Goal: Information Seeking & Learning: Learn about a topic

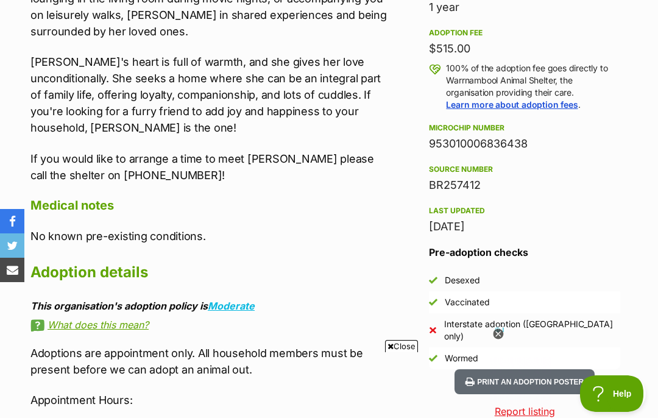
click at [496, 335] on icon at bounding box center [498, 334] width 10 height 10
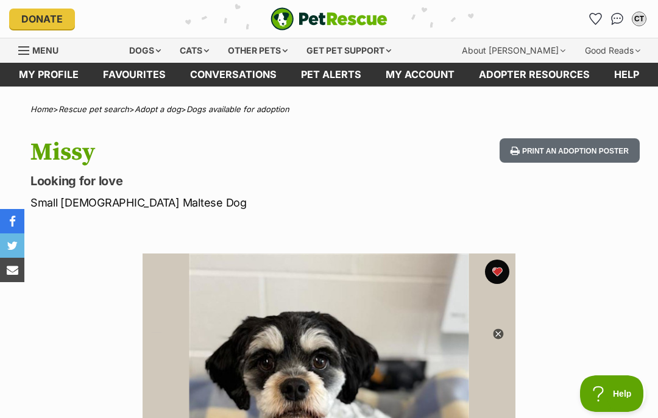
click at [54, 82] on link "My profile" at bounding box center [49, 75] width 84 height 24
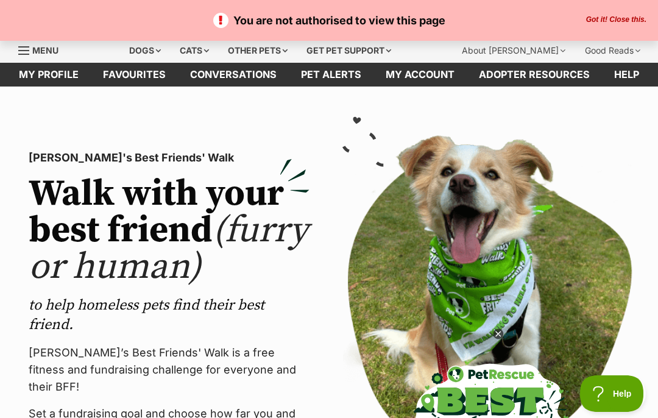
click at [313, 316] on div "PetRescue's Best Friends' Walk Walk with your best friend (furry or human) to h…" at bounding box center [169, 324] width 300 height 379
click at [414, 84] on link "My account" at bounding box center [420, 75] width 93 height 24
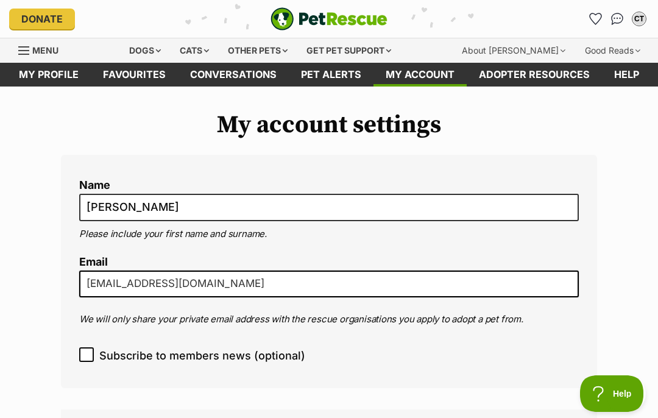
click at [589, 20] on icon "Favourites" at bounding box center [595, 19] width 13 height 12
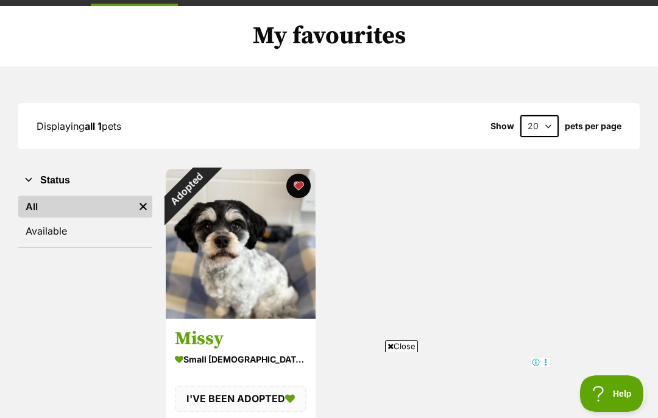
scroll to position [115, 0]
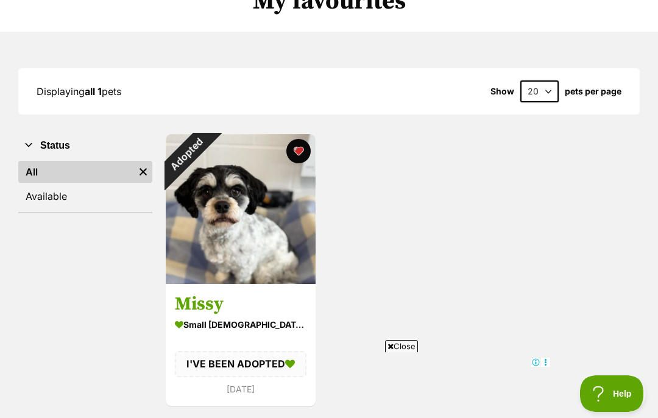
click at [388, 350] on icon at bounding box center [391, 347] width 6 height 8
click at [207, 154] on div "Adopted" at bounding box center [186, 154] width 41 height 41
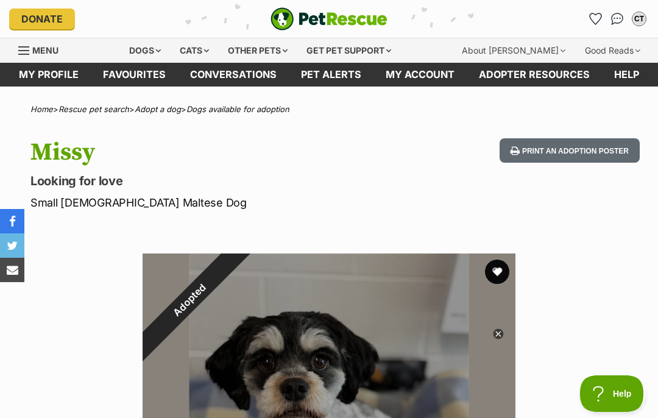
click at [592, 26] on link "Favourites" at bounding box center [596, 19] width 20 height 20
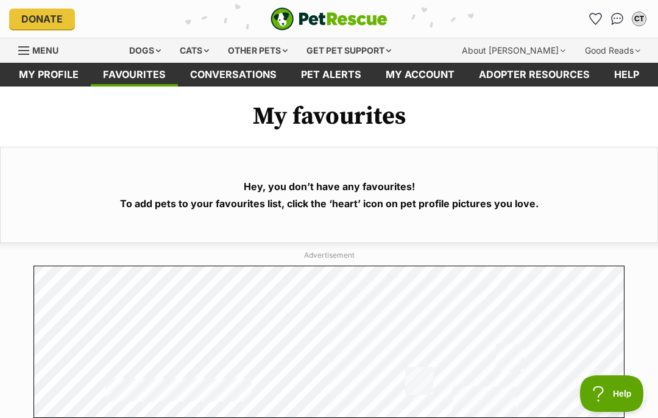
click at [152, 44] on div "Dogs" at bounding box center [145, 50] width 49 height 24
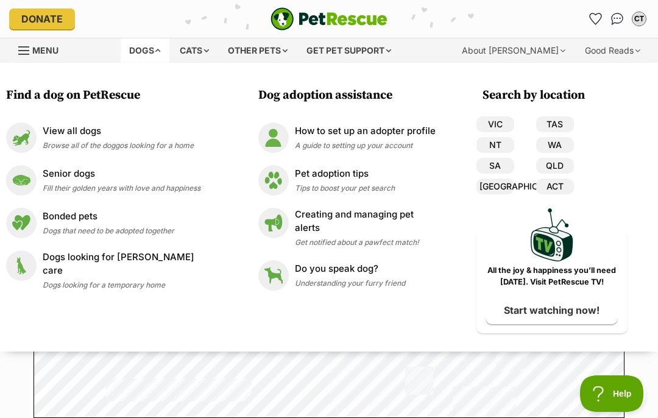
click at [68, 139] on div "View all dogs Browse all of the doggos looking for a home" at bounding box center [118, 137] width 151 height 26
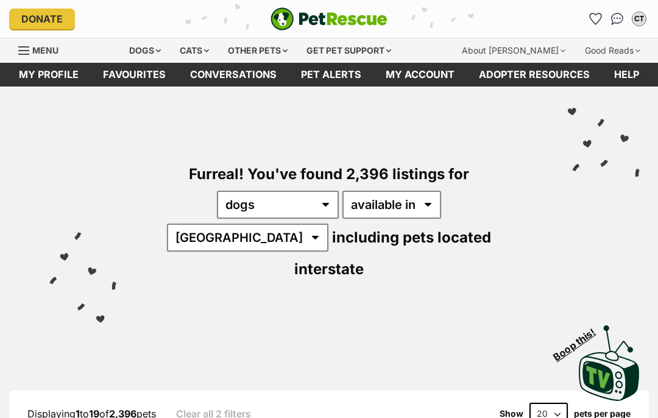
select select "VIC"
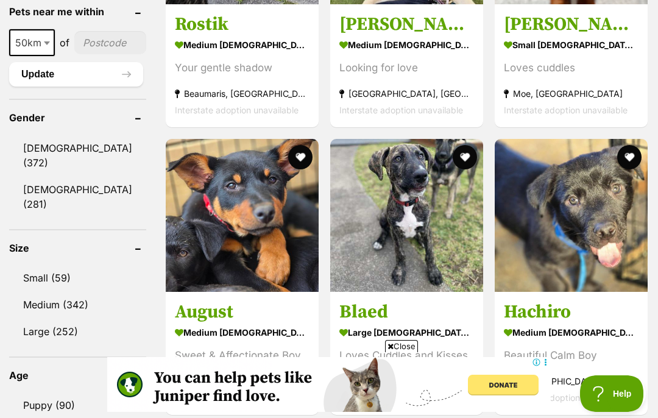
click at [50, 265] on link "Small (59)" at bounding box center [77, 278] width 137 height 26
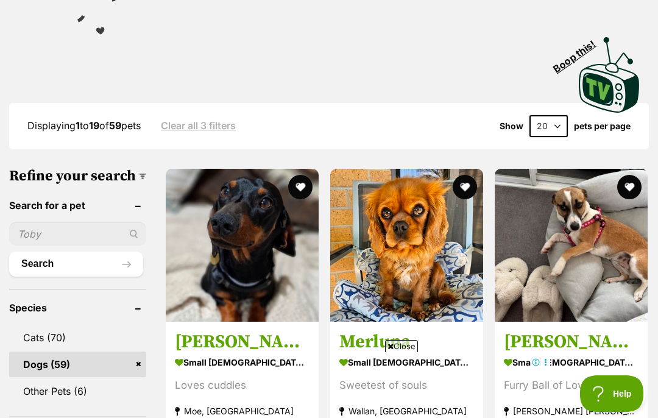
scroll to position [301, 0]
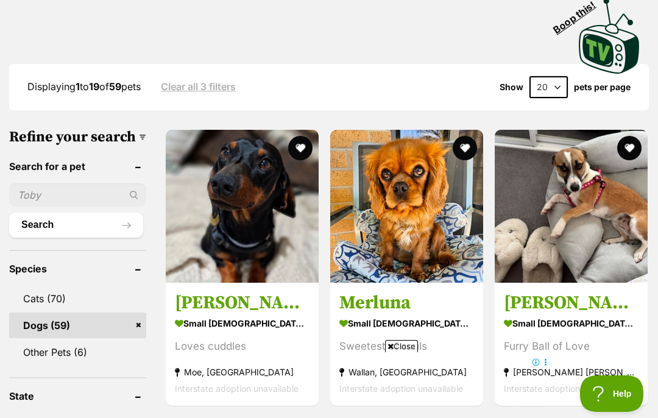
click at [345, 291] on h3 "Merluna" at bounding box center [406, 302] width 135 height 23
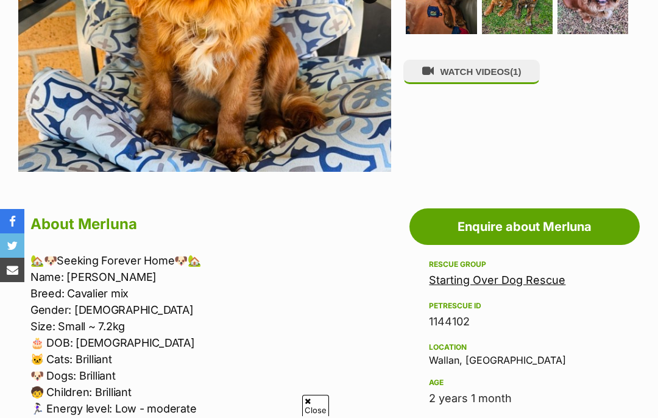
scroll to position [464, 0]
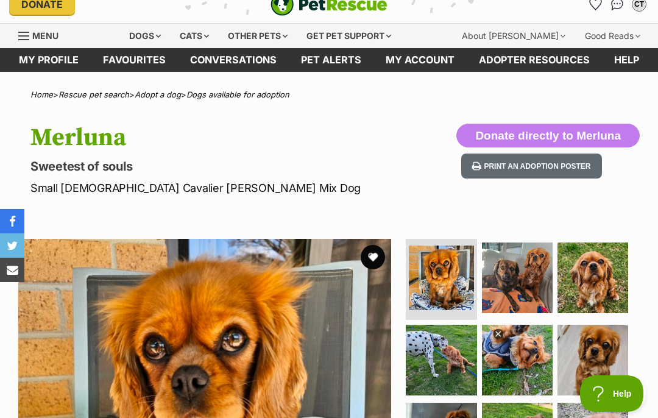
scroll to position [12, 0]
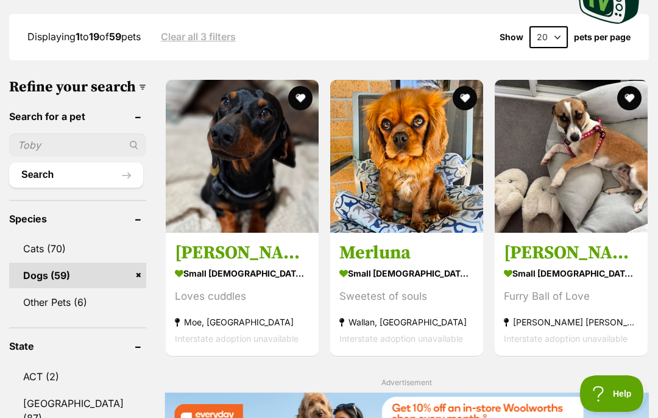
click at [578, 241] on h3 "[PERSON_NAME]" at bounding box center [571, 252] width 135 height 23
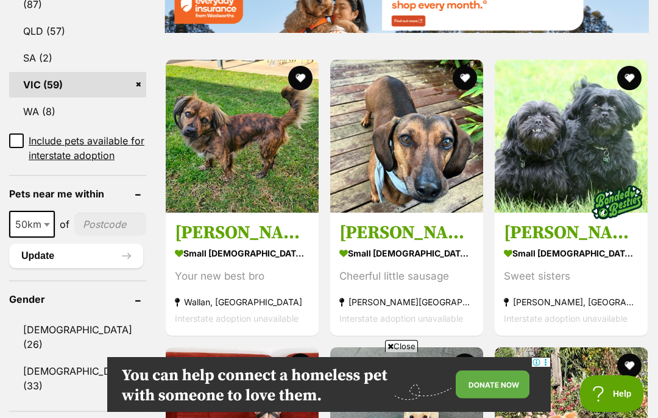
click at [183, 239] on h3 "[PERSON_NAME]" at bounding box center [242, 232] width 135 height 23
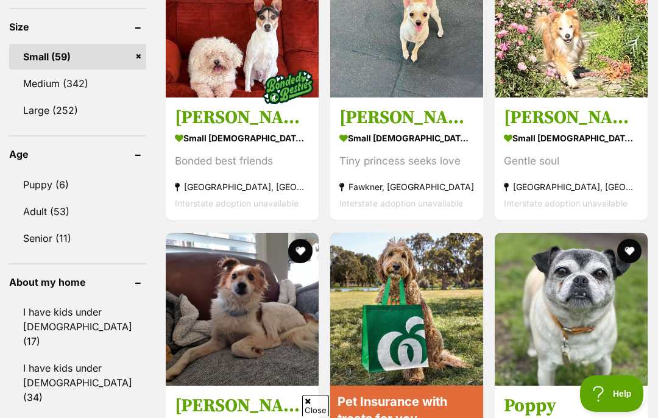
scroll to position [1168, 0]
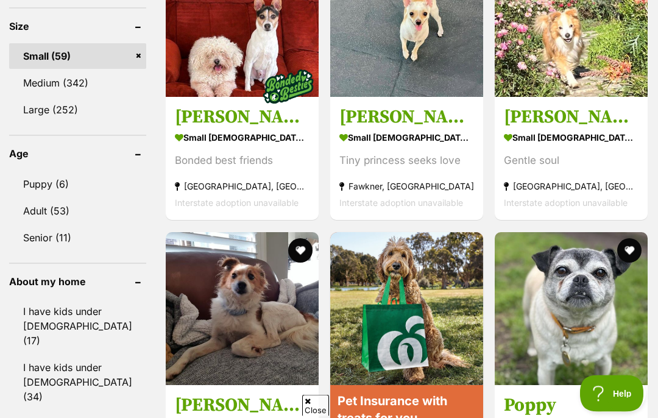
click at [596, 327] on img at bounding box center [571, 309] width 153 height 153
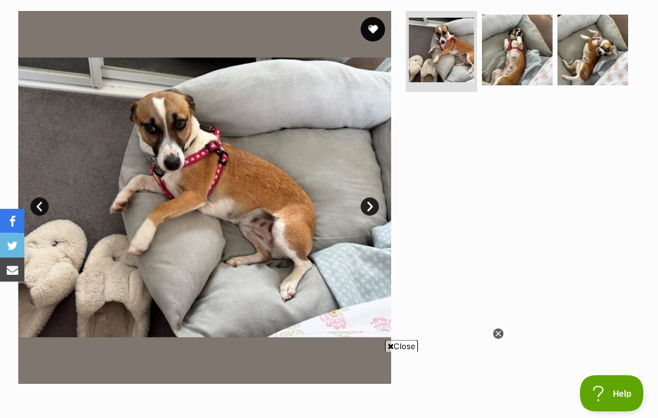
scroll to position [235, 0]
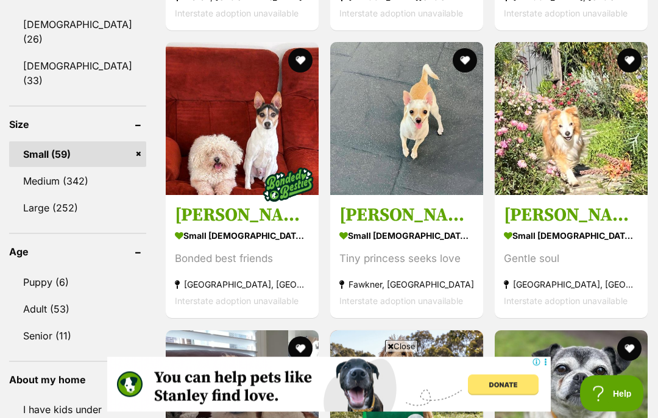
scroll to position [1068, 0]
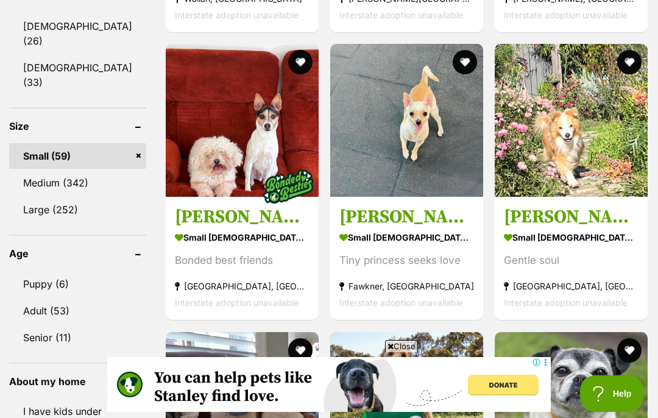
click at [355, 238] on strong "small female Dog" at bounding box center [406, 238] width 135 height 18
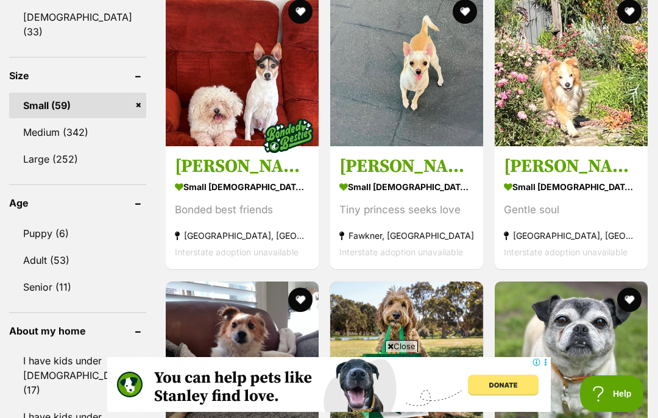
scroll to position [1115, 0]
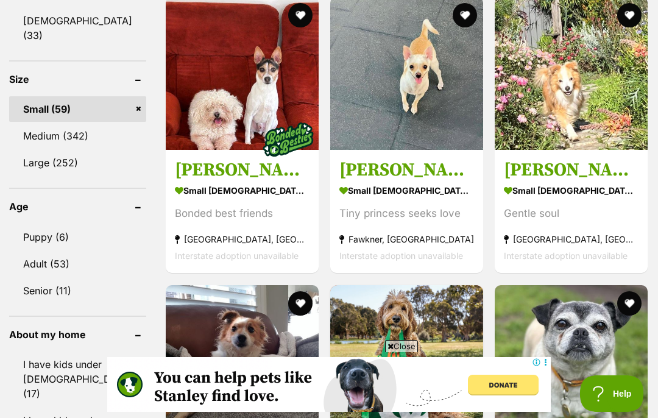
click at [544, 125] on img at bounding box center [571, 73] width 153 height 153
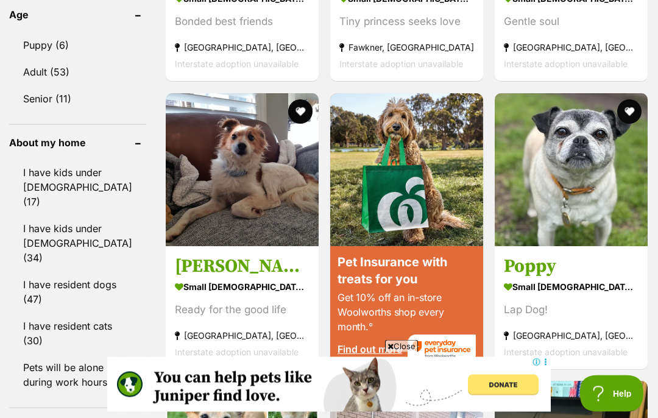
scroll to position [1307, 0]
click at [205, 278] on h3 "Basil Silvanus" at bounding box center [242, 266] width 135 height 23
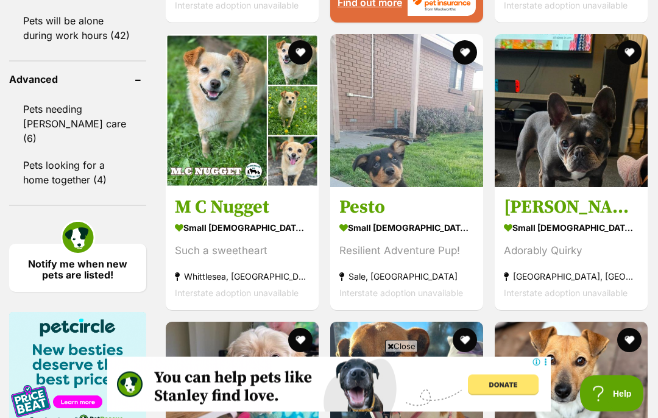
scroll to position [1654, 0]
click at [348, 254] on link "Pesto small male Dog Resilient Adventure Pup! Sale, VIC Interstate adoption una…" at bounding box center [406, 249] width 153 height 124
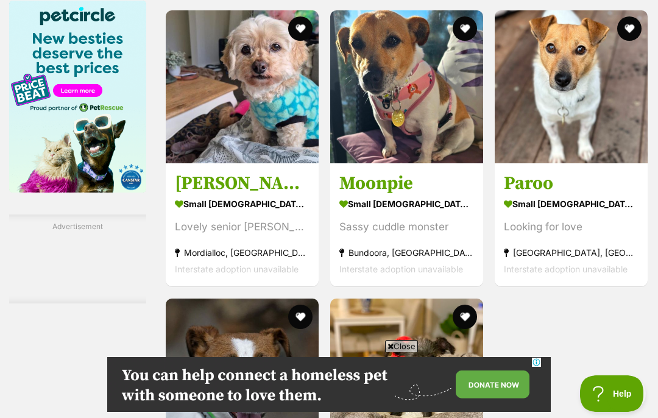
scroll to position [0, 0]
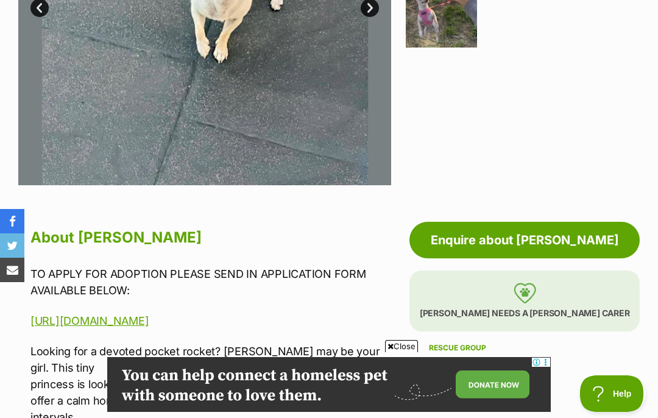
scroll to position [439, 0]
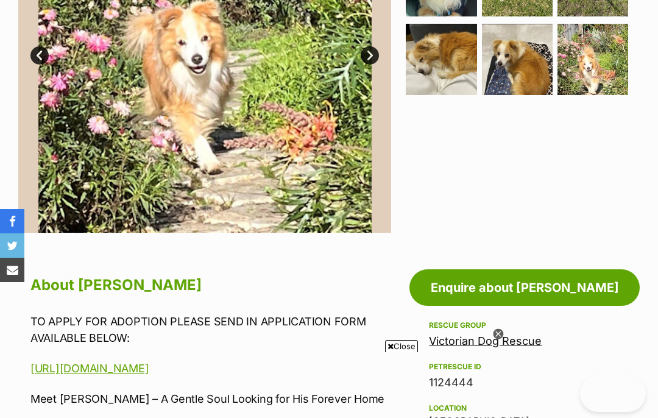
scroll to position [73, 0]
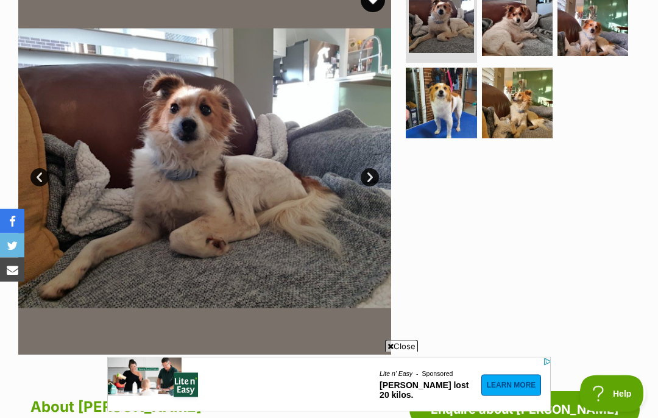
scroll to position [240, 0]
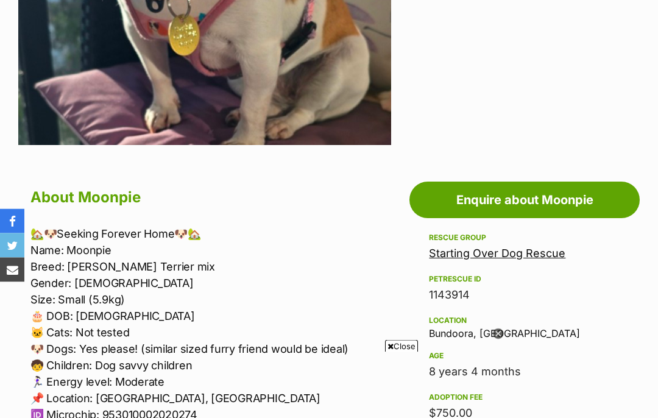
scroll to position [483, 0]
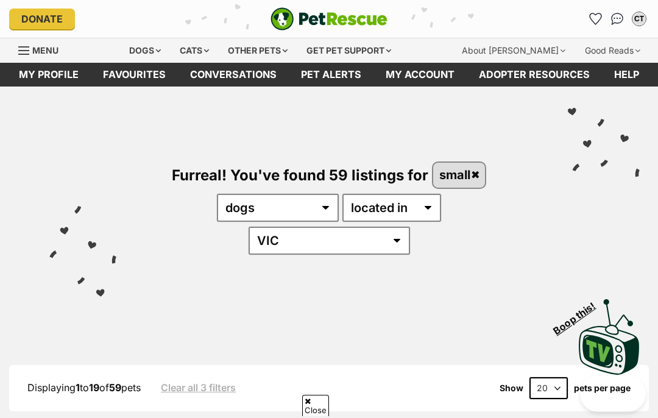
scroll to position [1980, 0]
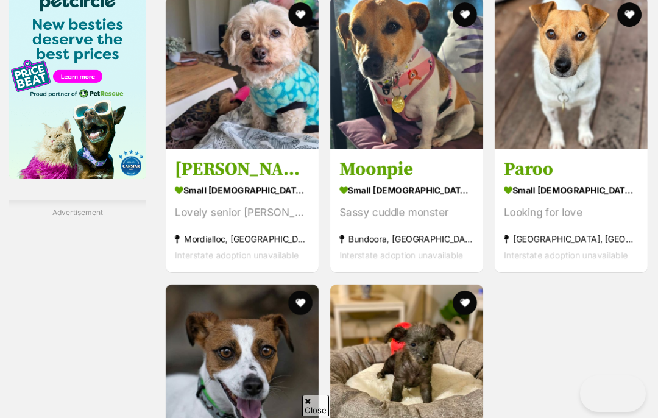
click at [524, 182] on h3 "Paroo" at bounding box center [571, 169] width 135 height 23
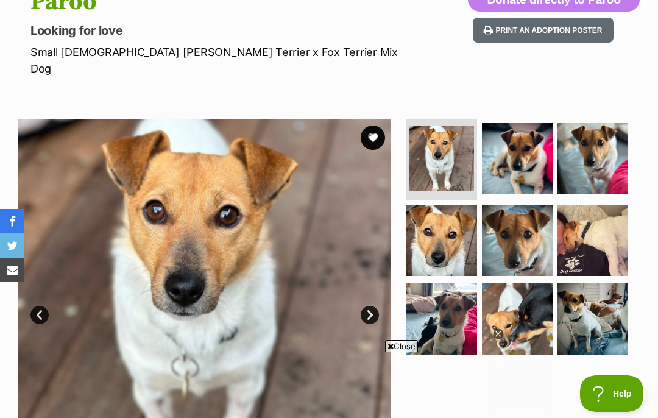
scroll to position [137, 0]
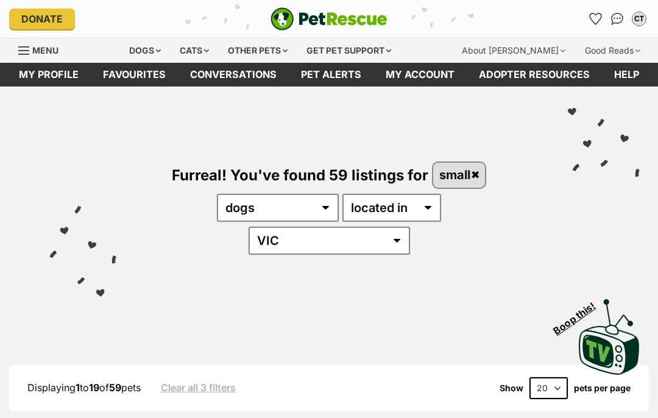
scroll to position [2044, 0]
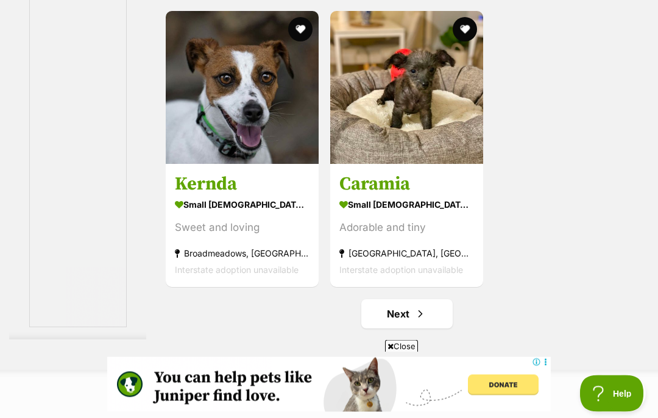
scroll to position [2253, 0]
click at [357, 196] on h3 "Caramia" at bounding box center [406, 183] width 135 height 23
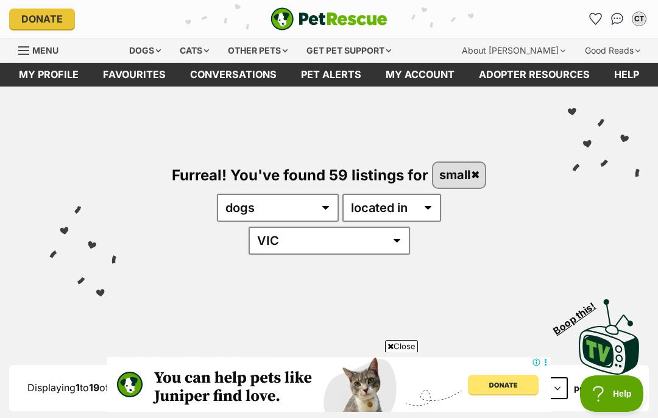
scroll to position [2303, 0]
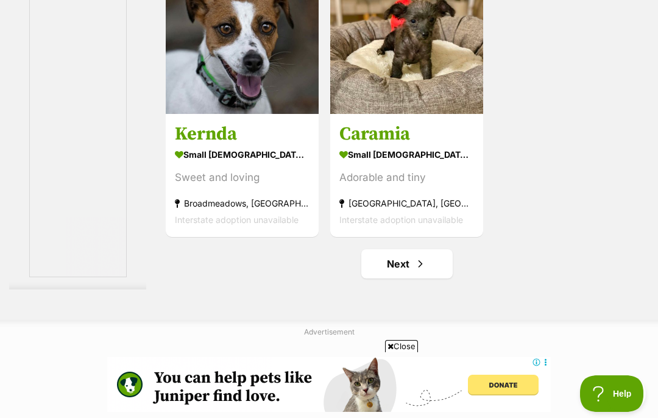
click at [364, 279] on link "Next" at bounding box center [406, 263] width 91 height 29
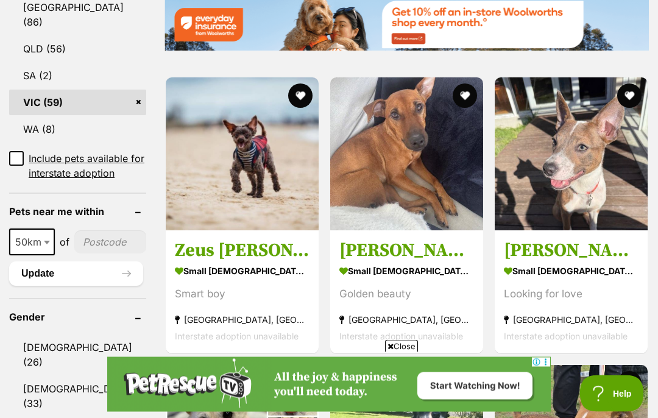
scroll to position [747, 0]
click at [382, 251] on h3 "[PERSON_NAME]" at bounding box center [406, 250] width 135 height 23
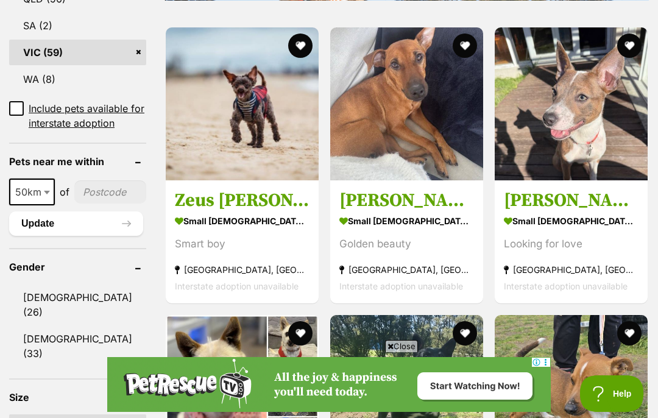
scroll to position [0, 0]
click at [541, 197] on h3 "[PERSON_NAME]" at bounding box center [571, 200] width 135 height 23
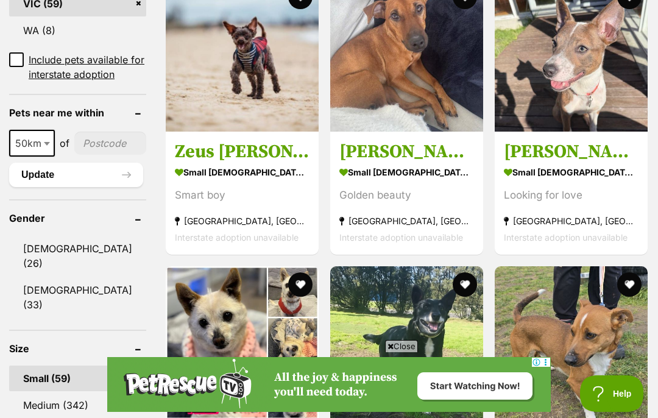
scroll to position [752, 0]
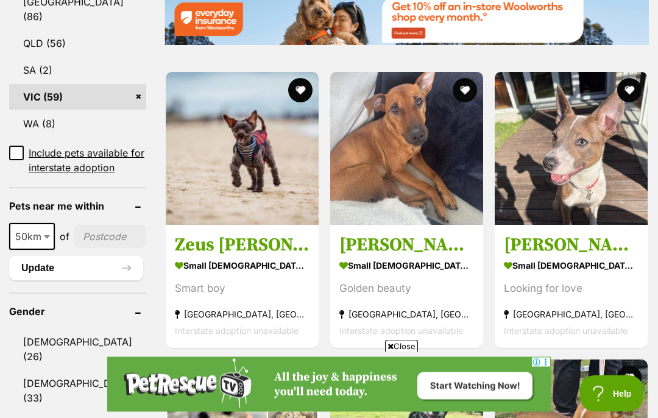
click at [628, 79] on button "favourite" at bounding box center [629, 91] width 24 height 24
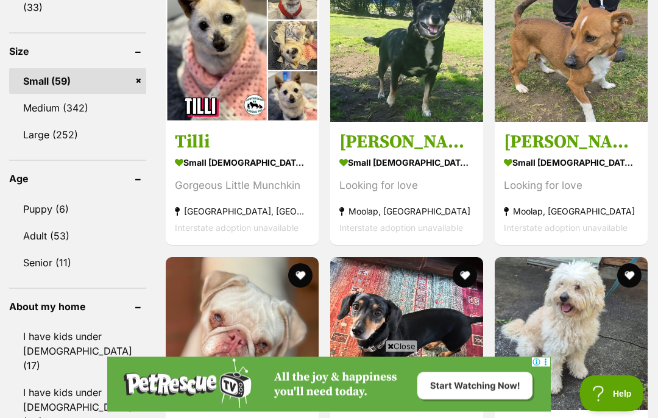
scroll to position [1143, 0]
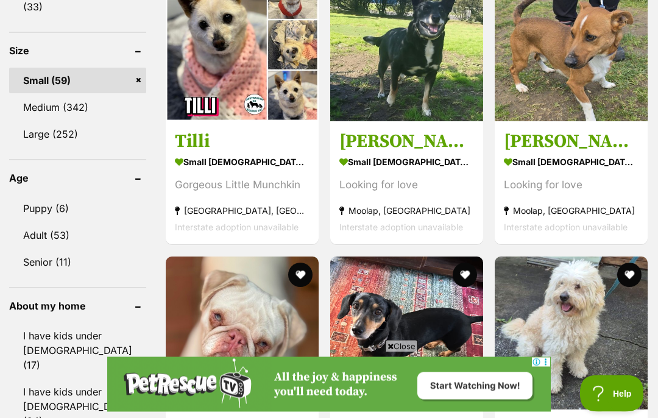
click at [517, 149] on h3 "[PERSON_NAME] (66967)" at bounding box center [571, 142] width 135 height 23
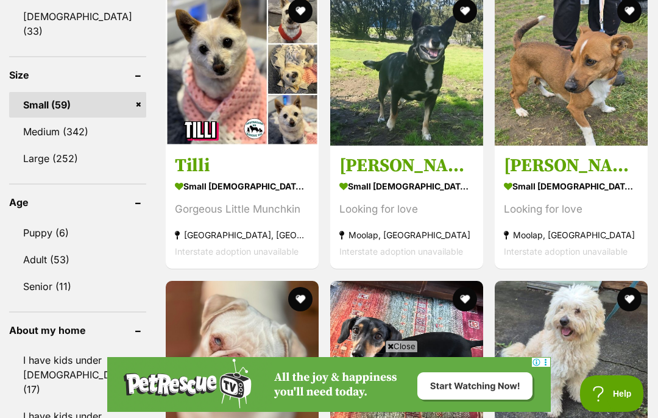
scroll to position [1114, 0]
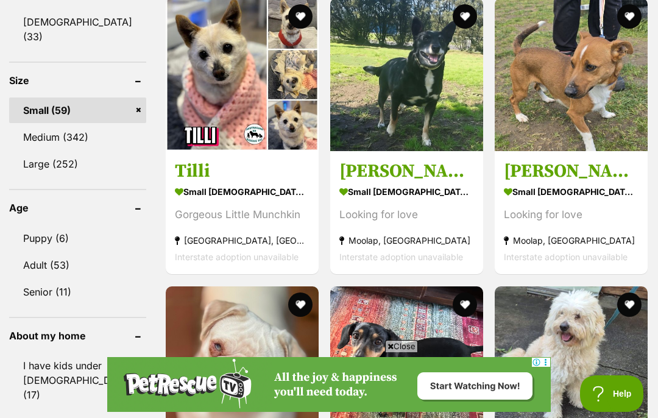
click at [339, 180] on h3 "[PERSON_NAME] (51368)" at bounding box center [406, 171] width 135 height 23
click at [346, 183] on h3 "[PERSON_NAME] (51368)" at bounding box center [406, 171] width 135 height 23
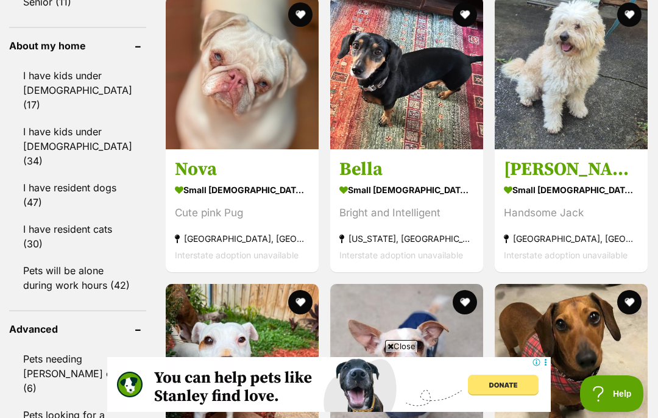
scroll to position [1404, 0]
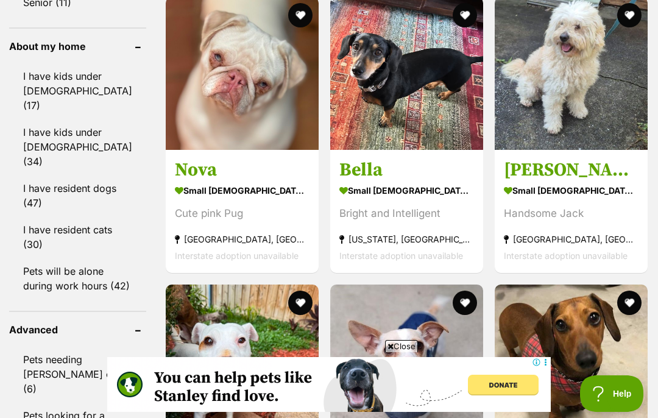
click at [556, 182] on h3 "Jack Uffelman" at bounding box center [571, 169] width 135 height 23
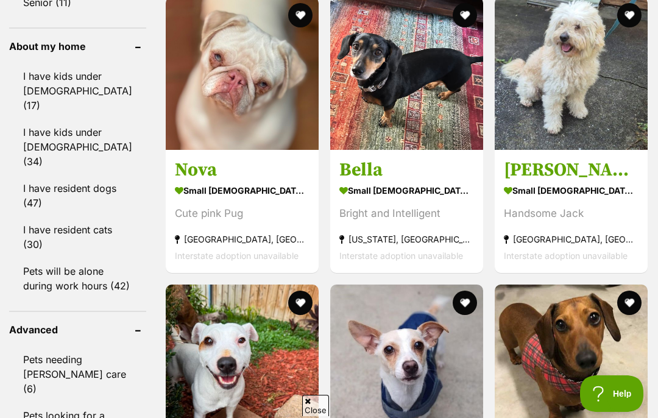
scroll to position [1403, 0]
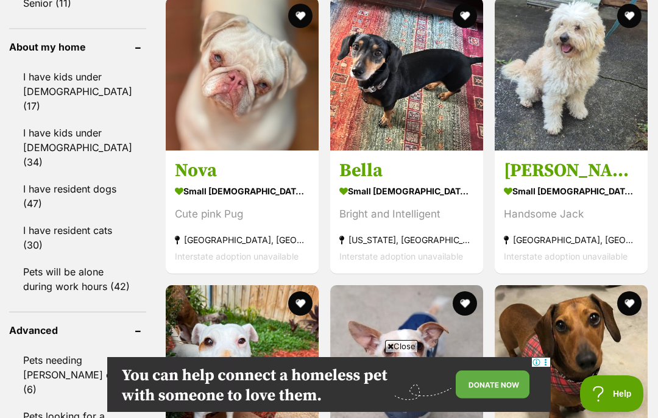
click at [633, 21] on button "favourite" at bounding box center [629, 16] width 24 height 24
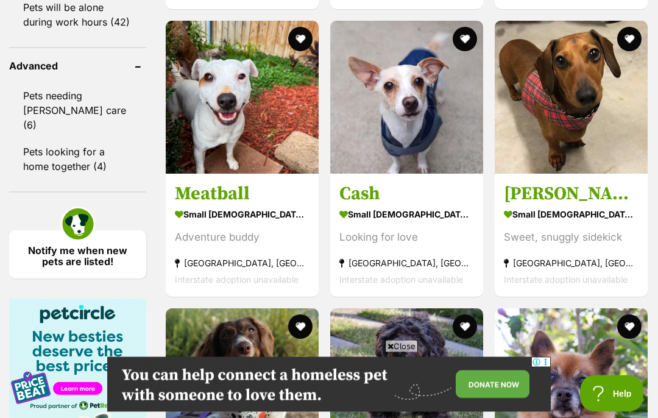
scroll to position [1668, 0]
click at [182, 223] on strong "small male Dog" at bounding box center [242, 214] width 135 height 18
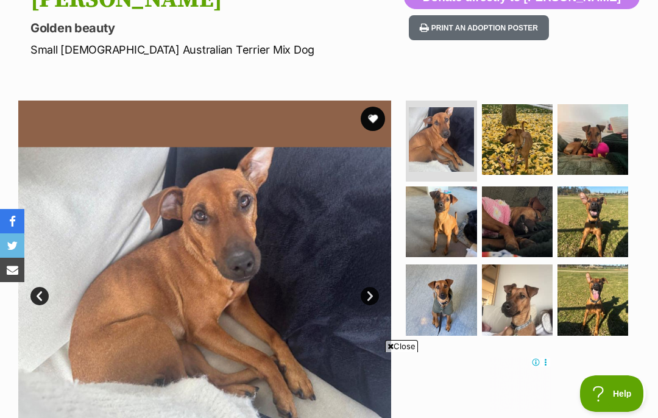
scroll to position [152, 0]
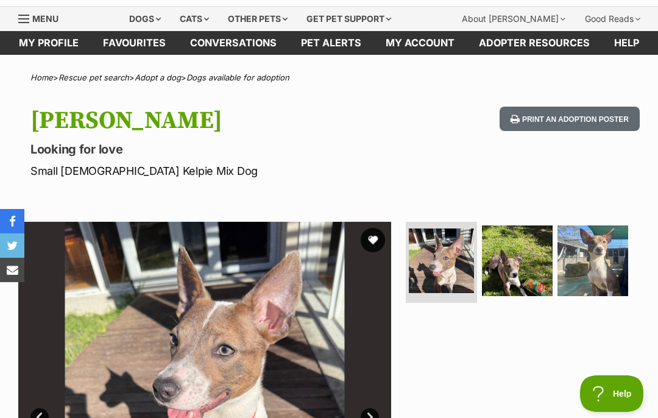
scroll to position [34, 0]
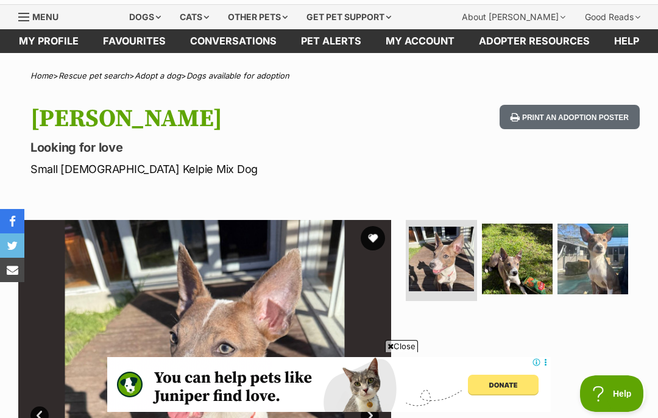
click at [375, 242] on button "favourite" at bounding box center [373, 238] width 24 height 24
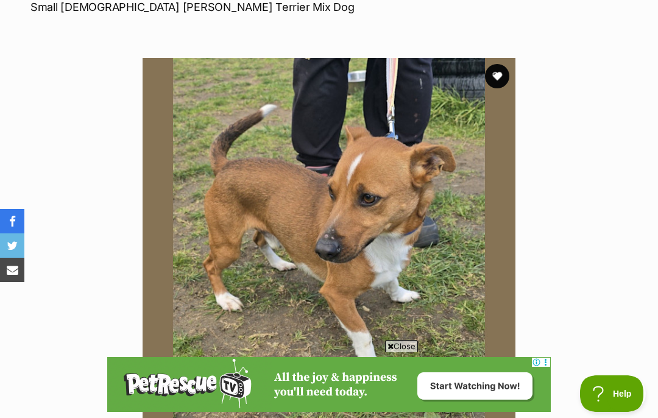
scroll to position [171, 0]
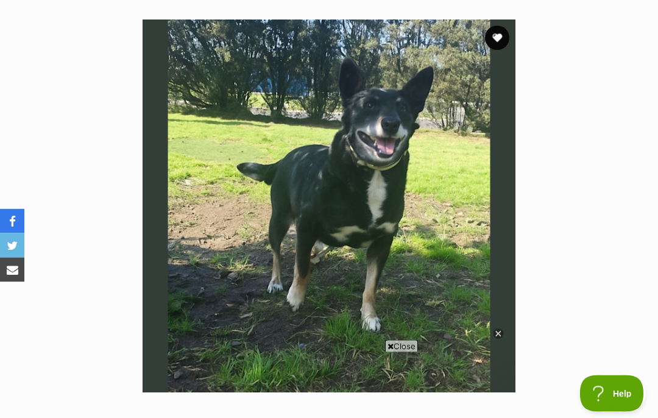
scroll to position [176, 0]
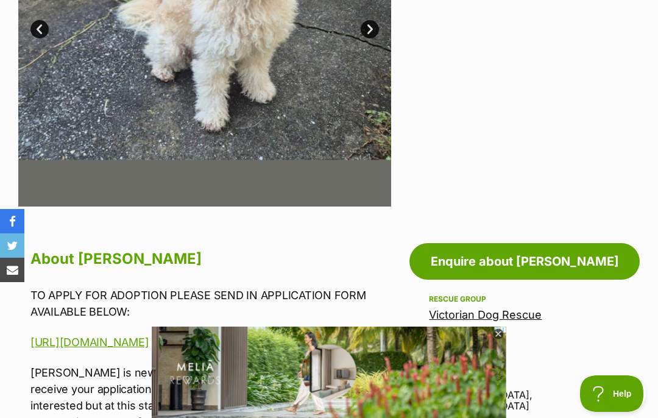
click at [499, 339] on icon at bounding box center [498, 334] width 10 height 10
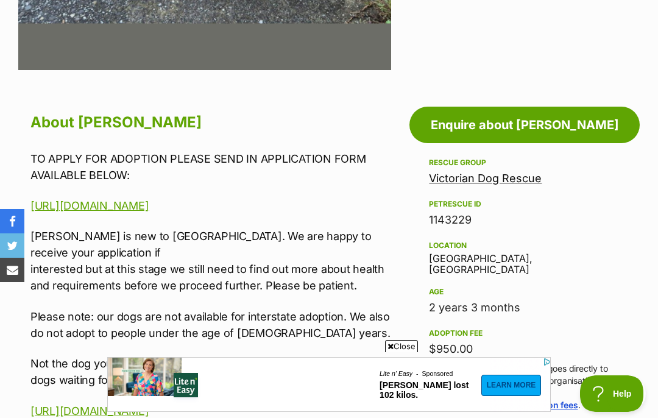
click at [608, 299] on div "2 years 3 months" at bounding box center [524, 307] width 191 height 17
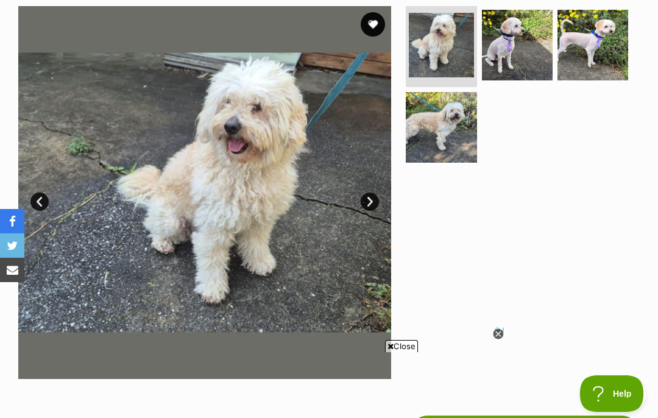
scroll to position [186, 0]
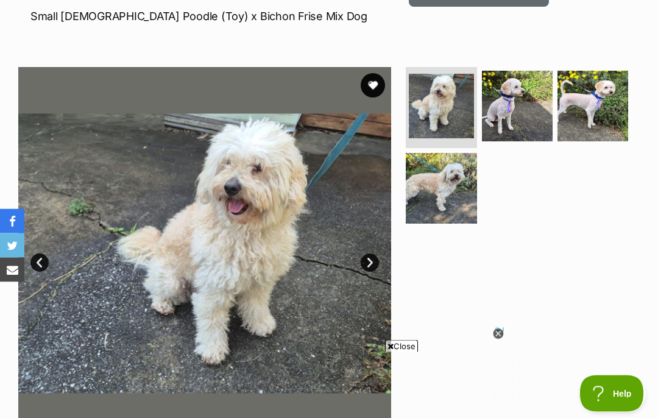
click at [374, 89] on button "favourite" at bounding box center [373, 86] width 24 height 24
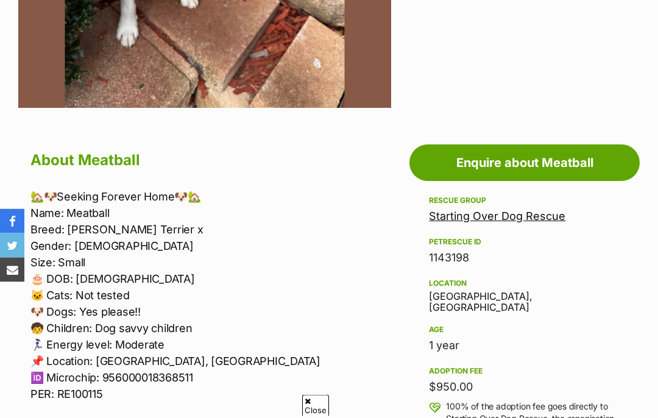
scroll to position [570, 0]
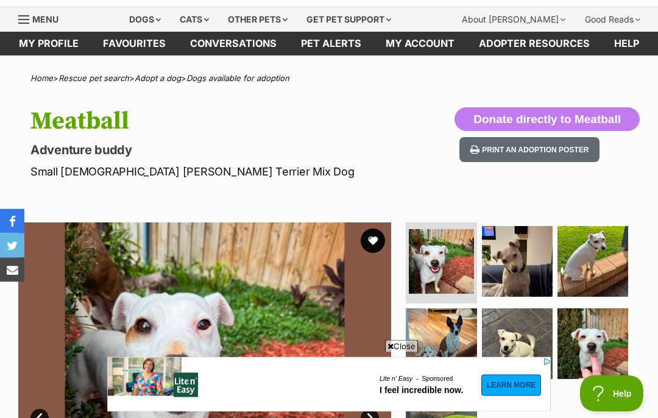
scroll to position [31, 0]
click at [375, 241] on button "favourite" at bounding box center [373, 241] width 24 height 24
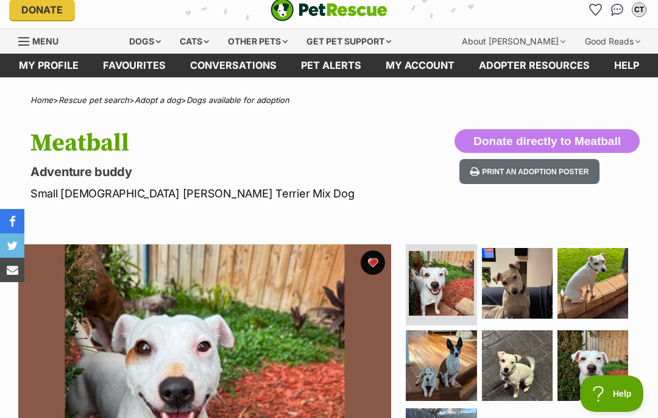
scroll to position [0, 0]
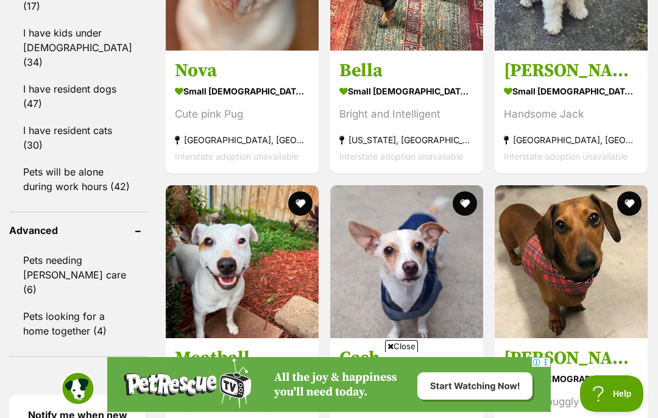
click at [288, 216] on button "favourite" at bounding box center [300, 203] width 24 height 24
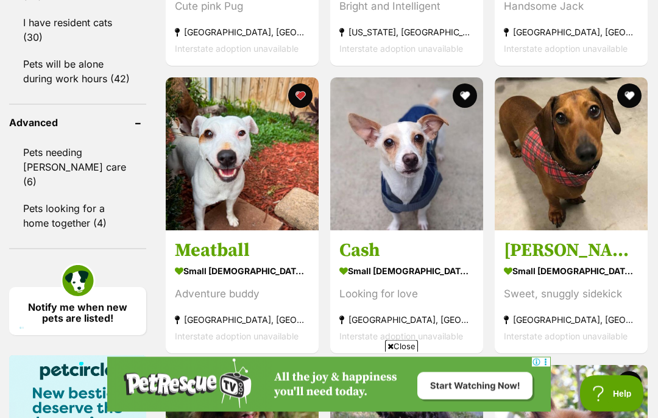
scroll to position [1614, 0]
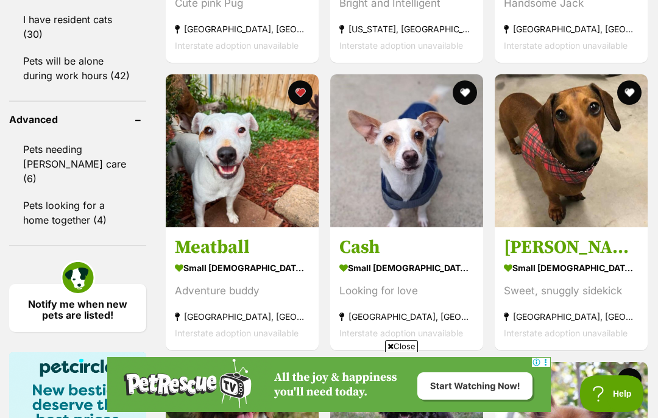
click at [376, 277] on strong "small [DEMOGRAPHIC_DATA] Dog" at bounding box center [406, 268] width 135 height 18
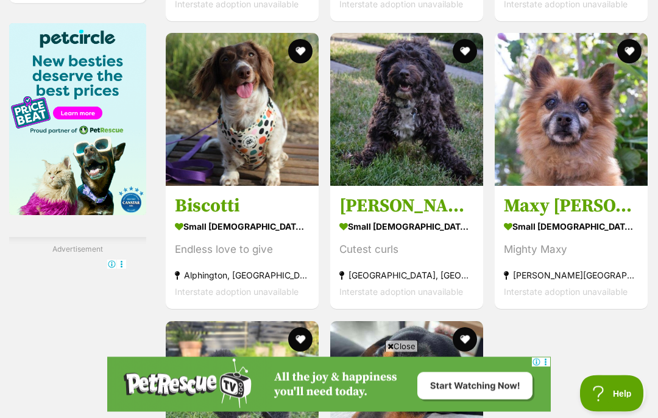
scroll to position [1943, 0]
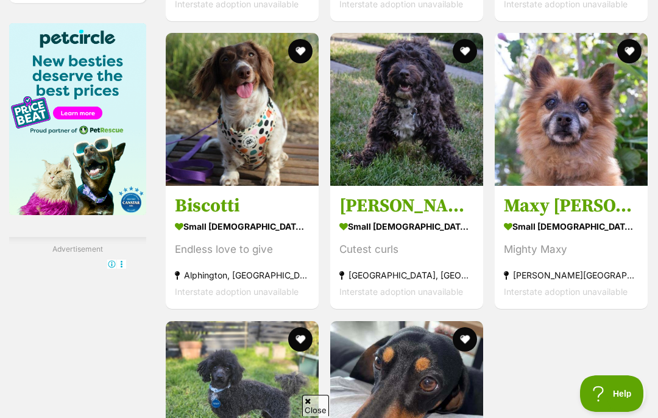
click at [178, 218] on h3 "Biscotti" at bounding box center [242, 206] width 135 height 23
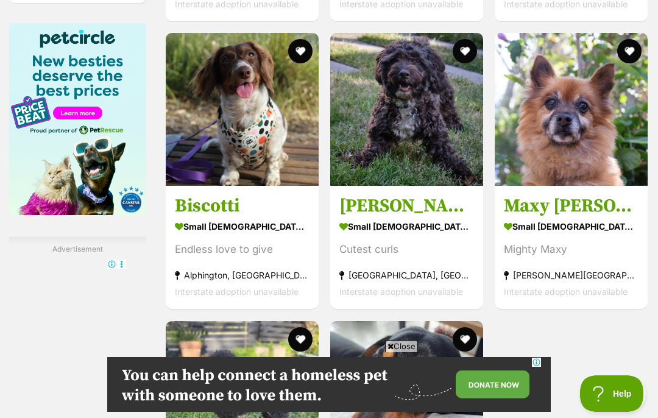
scroll to position [0, 0]
click at [361, 218] on h3 "Bertie Kumara" at bounding box center [406, 206] width 135 height 23
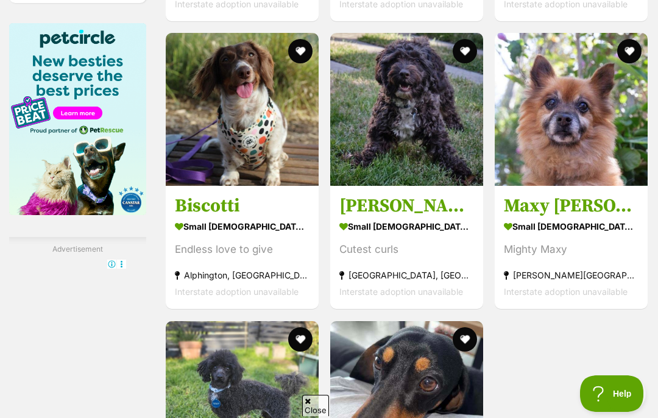
click at [458, 63] on button "favourite" at bounding box center [465, 51] width 24 height 24
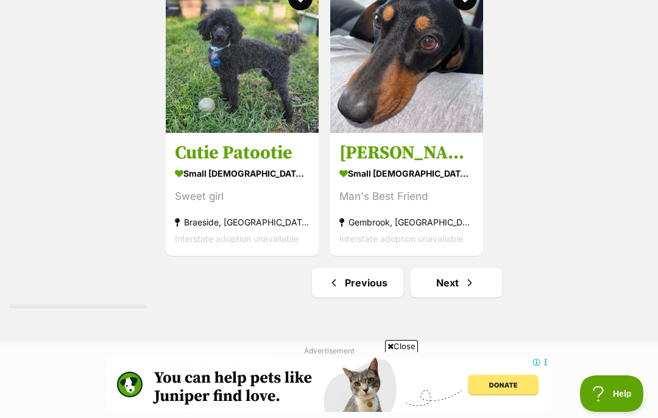
scroll to position [2286, 0]
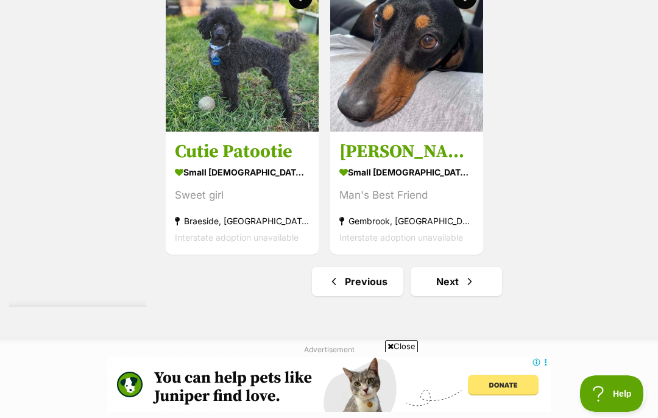
click at [231, 163] on h3 "Cutie Patootie" at bounding box center [242, 151] width 135 height 23
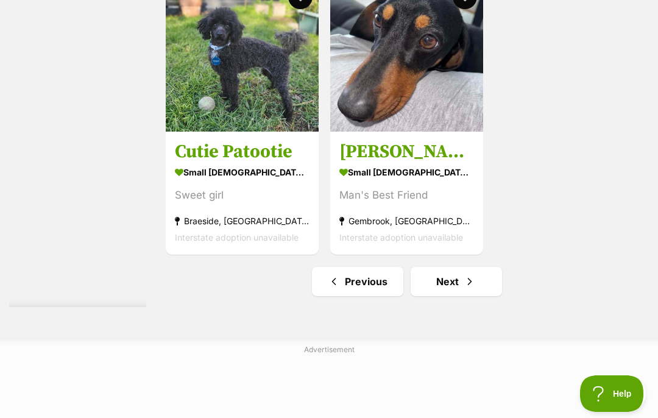
scroll to position [2336, 0]
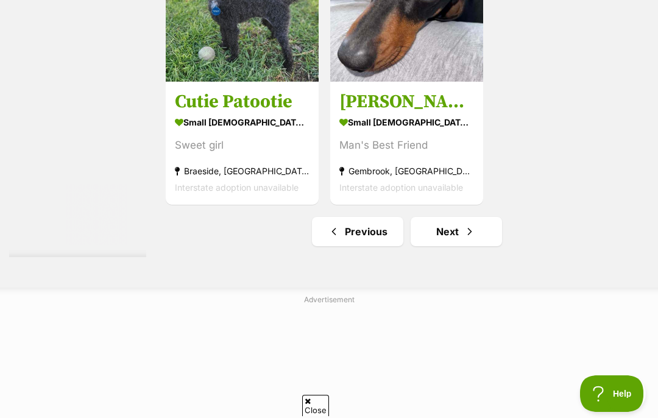
click at [465, 246] on link "Next" at bounding box center [456, 231] width 91 height 29
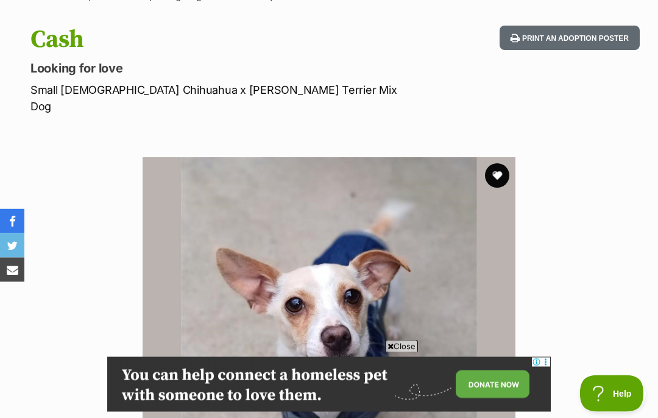
scroll to position [102, 0]
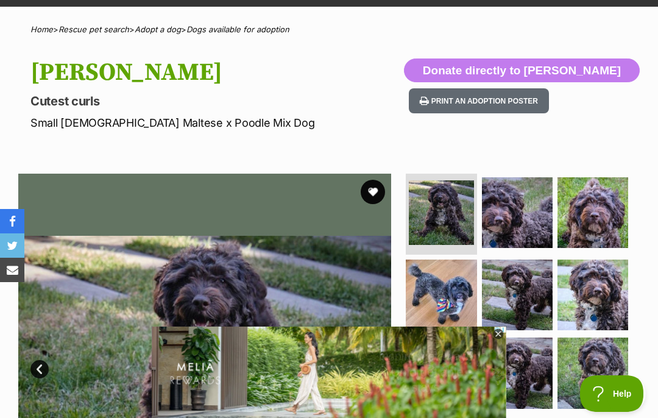
click at [379, 197] on button "favourite" at bounding box center [373, 192] width 24 height 24
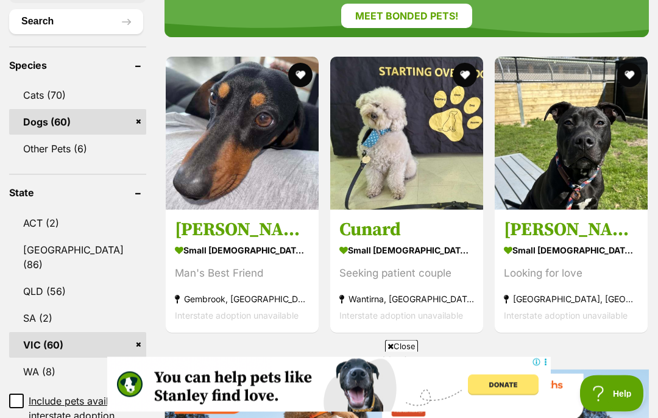
scroll to position [505, 0]
click at [517, 218] on h3 "[PERSON_NAME]" at bounding box center [571, 229] width 135 height 23
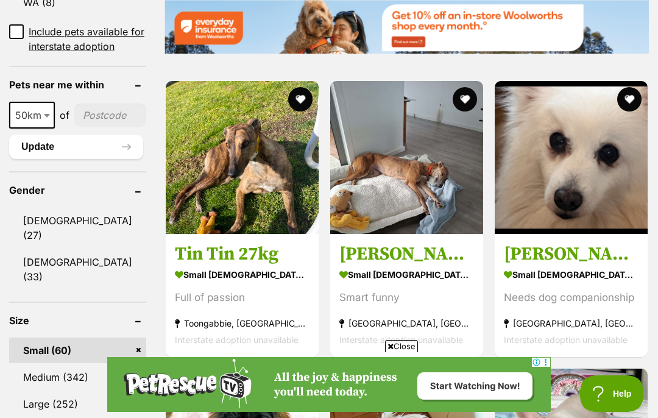
scroll to position [0, 0]
click at [202, 258] on h3 "Tin Tin 27kg" at bounding box center [242, 254] width 135 height 23
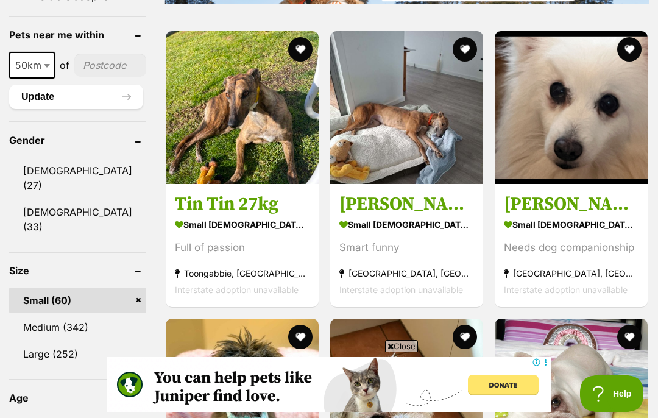
click at [418, 203] on h3 "[PERSON_NAME] - Blue Brindle" at bounding box center [406, 204] width 135 height 23
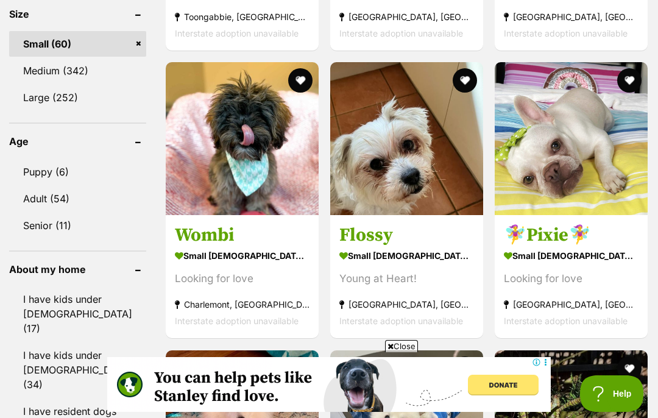
click at [185, 246] on h3 "Wombi" at bounding box center [242, 235] width 135 height 23
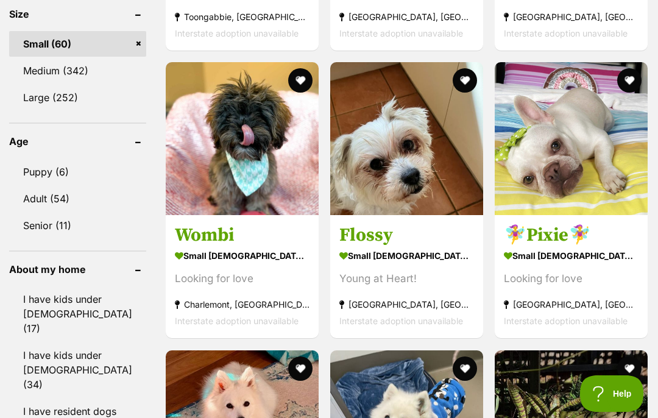
scroll to position [1231, 0]
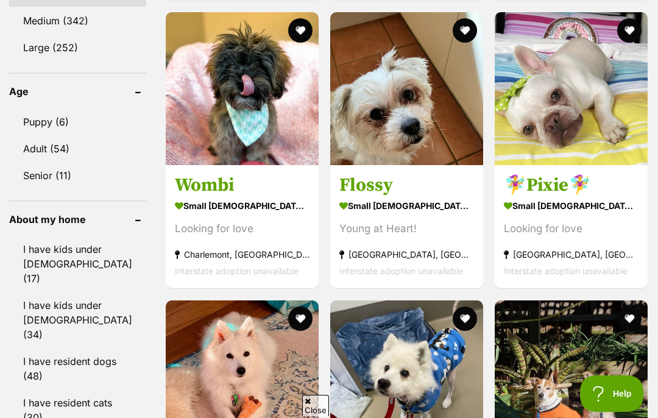
click at [370, 205] on strong "small [DEMOGRAPHIC_DATA] Dog" at bounding box center [406, 206] width 135 height 18
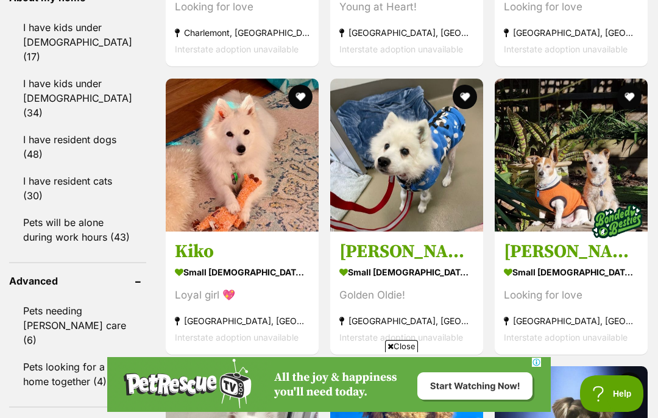
scroll to position [0, 0]
click at [183, 263] on h3 "Kiko" at bounding box center [242, 251] width 135 height 23
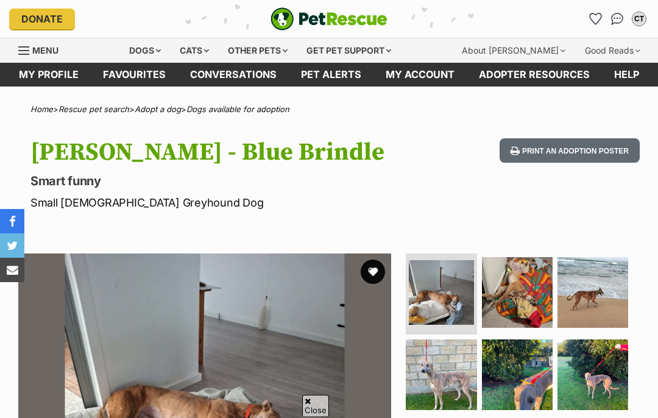
scroll to position [43, 0]
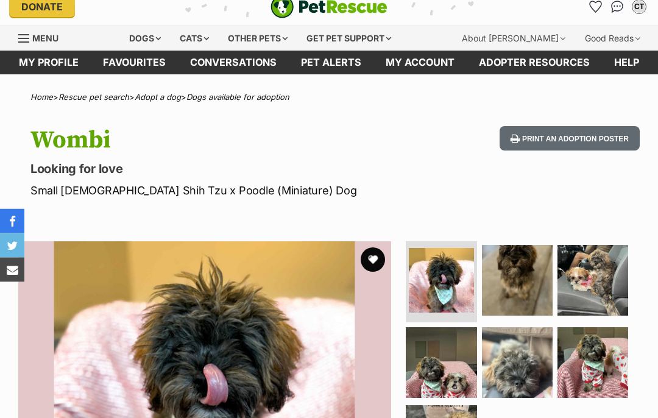
scroll to position [13, 0]
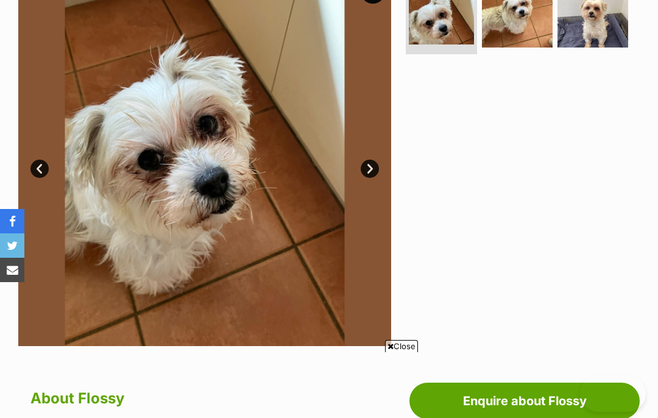
scroll to position [171, 0]
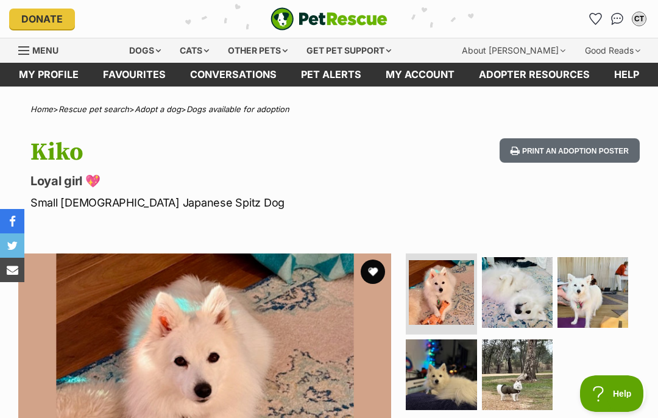
click at [382, 270] on button "favourite" at bounding box center [373, 272] width 24 height 24
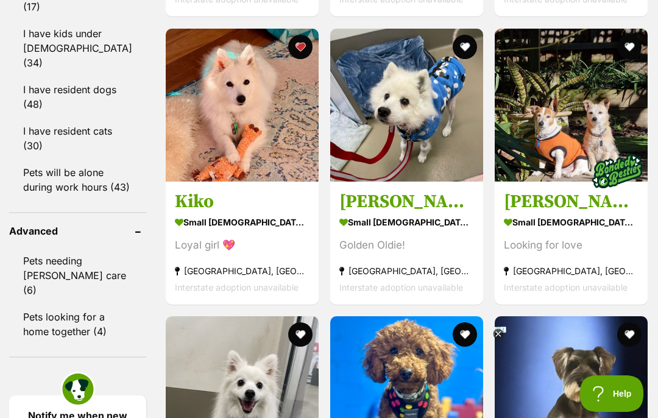
click at [360, 213] on h3 "[PERSON_NAME]" at bounding box center [406, 201] width 135 height 23
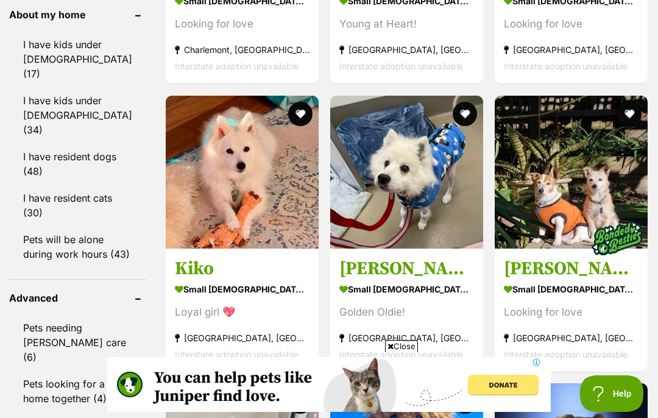
click at [288, 126] on button "favourite" at bounding box center [300, 114] width 24 height 24
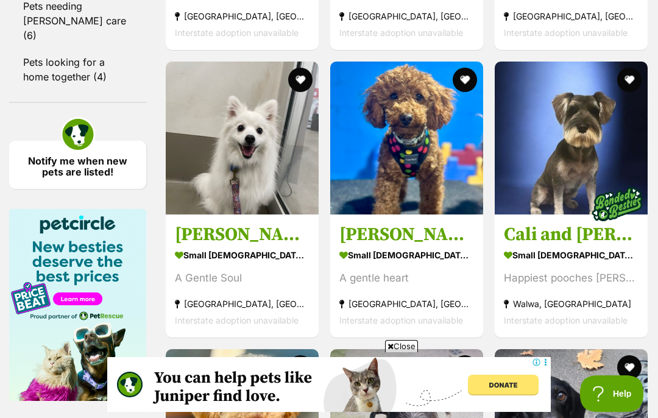
click at [201, 264] on strong "small female Dog" at bounding box center [242, 255] width 135 height 18
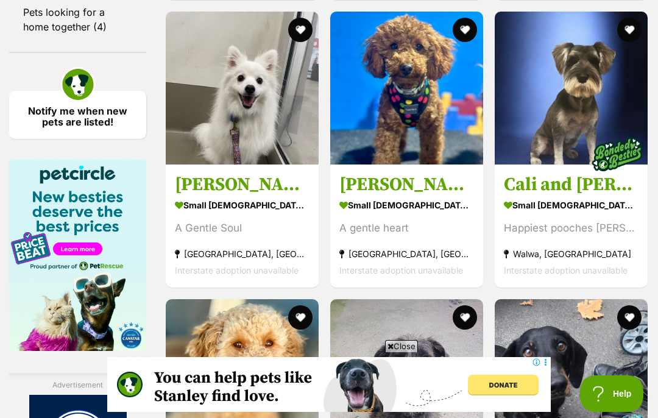
click at [341, 196] on h3 "Rhett" at bounding box center [406, 184] width 135 height 23
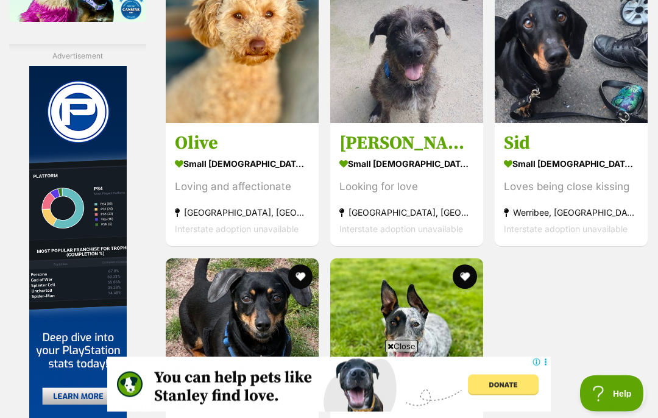
scroll to position [2137, 0]
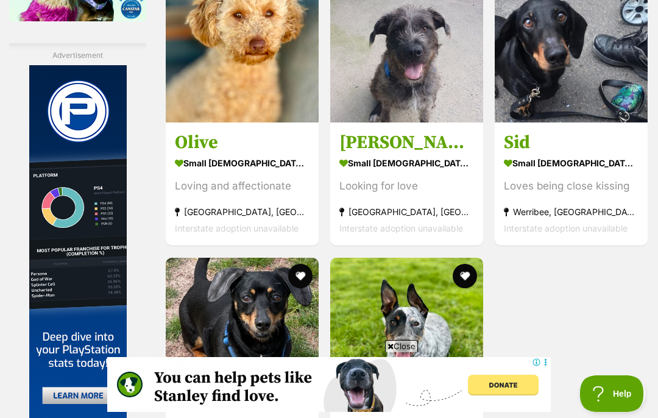
click at [175, 172] on strong "small female Dog" at bounding box center [242, 164] width 135 height 18
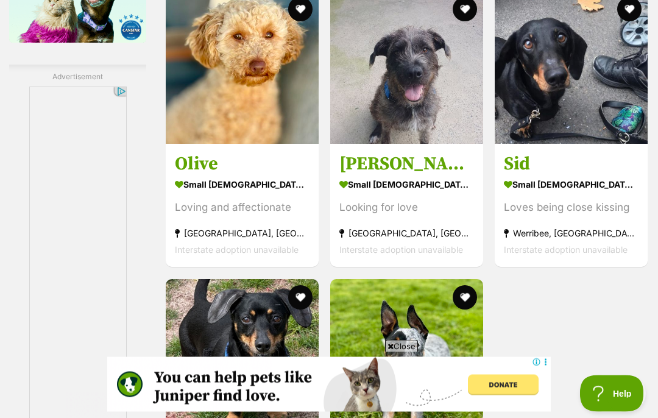
scroll to position [2114, 0]
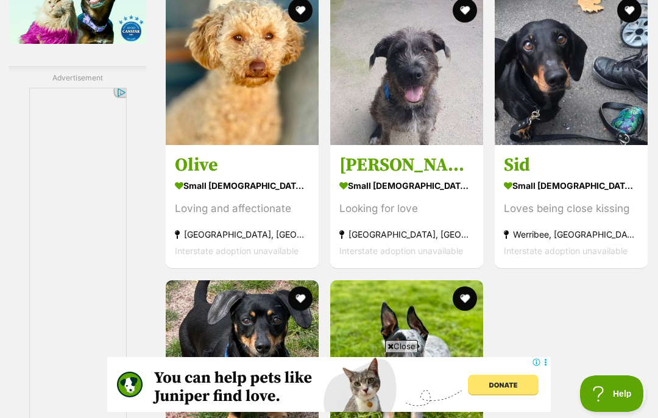
click at [288, 23] on button "favourite" at bounding box center [300, 10] width 24 height 24
click at [350, 177] on h3 "Sally" at bounding box center [406, 165] width 135 height 23
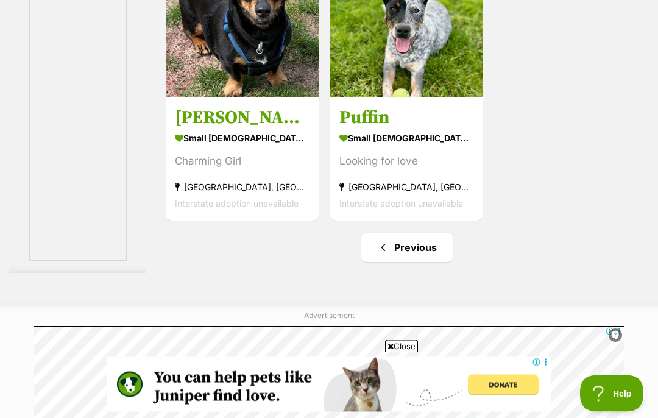
scroll to position [2450, 0]
click at [339, 129] on h3 "Puffin" at bounding box center [406, 117] width 135 height 23
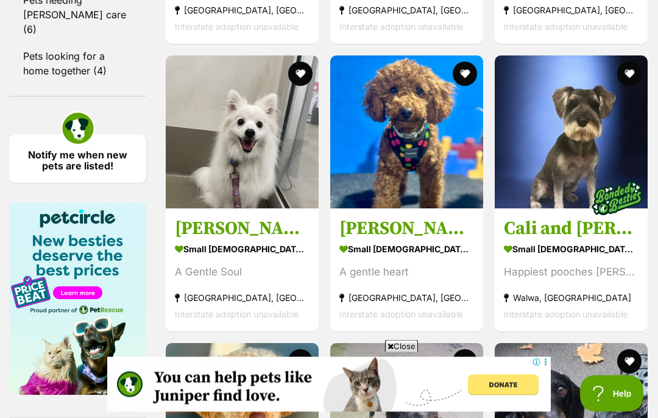
scroll to position [1763, 0]
click at [288, 86] on button "favourite" at bounding box center [300, 74] width 24 height 24
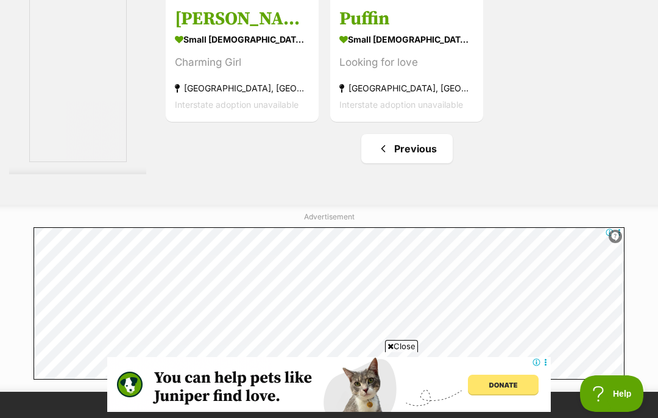
scroll to position [2546, 0]
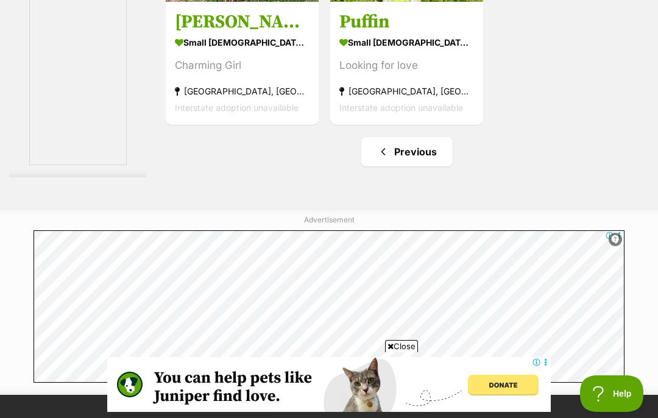
click at [383, 166] on link "Previous" at bounding box center [406, 151] width 91 height 29
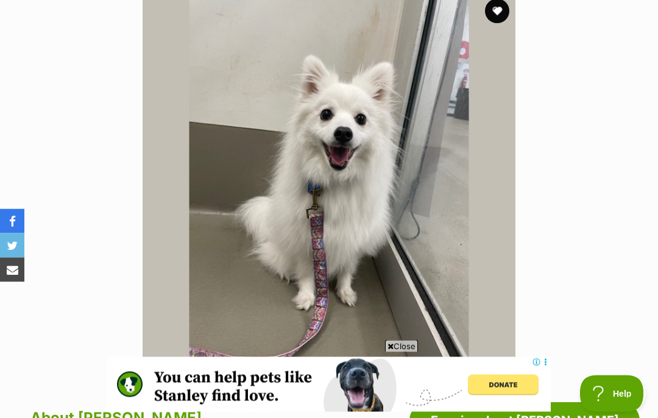
scroll to position [249, 0]
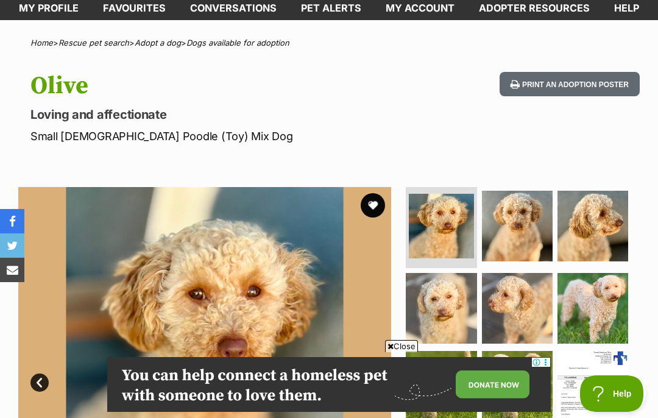
scroll to position [60, 0]
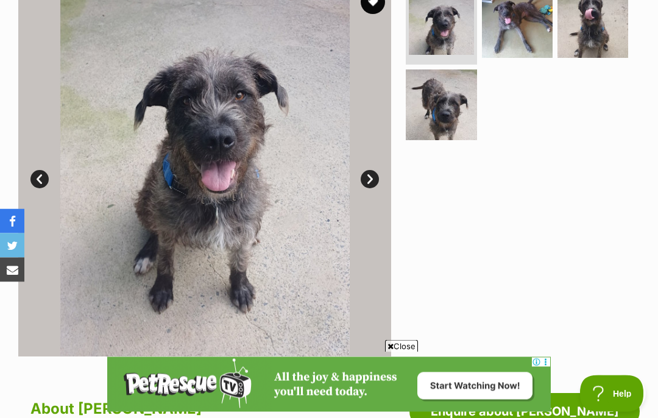
scroll to position [257, 0]
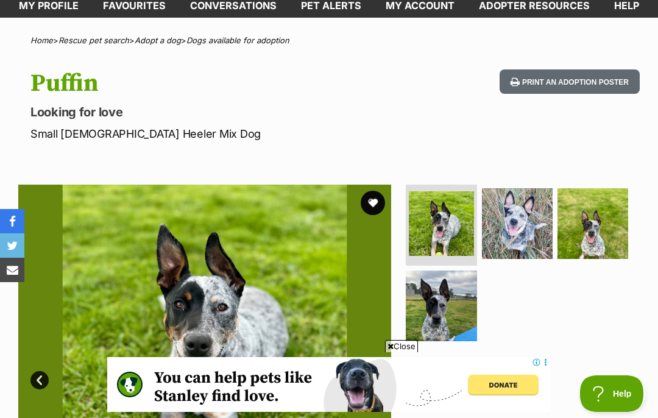
scroll to position [52, 0]
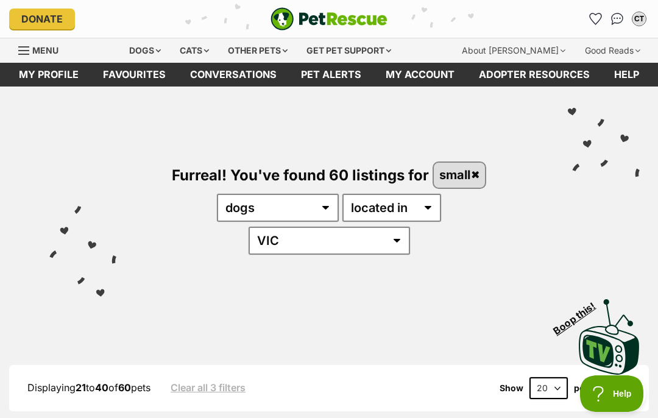
click at [134, 80] on link "Favourites" at bounding box center [134, 75] width 87 height 24
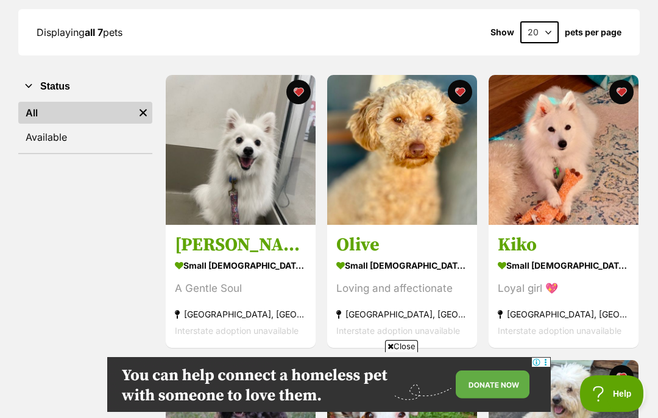
scroll to position [201, 0]
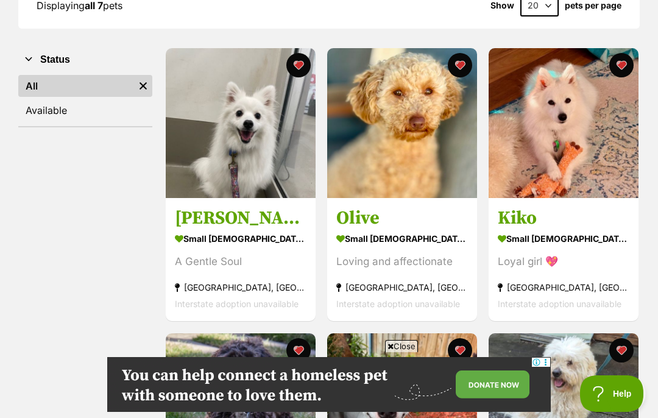
click at [191, 227] on h3 "Kai" at bounding box center [241, 218] width 132 height 23
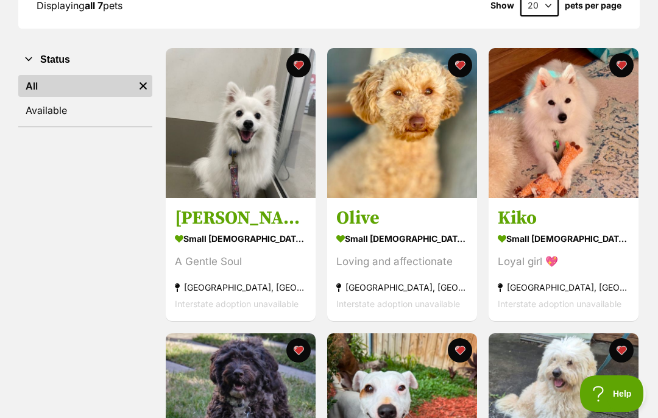
scroll to position [251, 0]
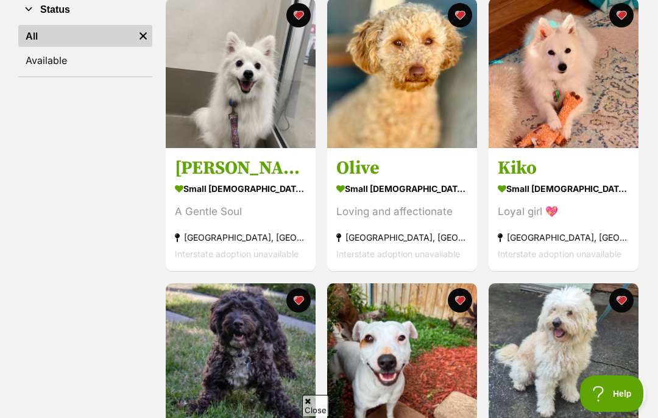
click at [300, 21] on button "favourite" at bounding box center [298, 15] width 24 height 24
click at [360, 174] on h3 "Olive" at bounding box center [402, 168] width 132 height 23
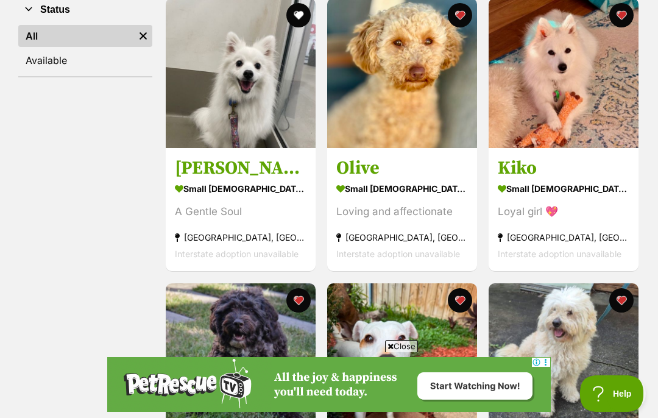
scroll to position [0, 0]
click at [455, 17] on button "favourite" at bounding box center [460, 15] width 24 height 24
click at [522, 168] on h3 "Kiko" at bounding box center [564, 168] width 132 height 23
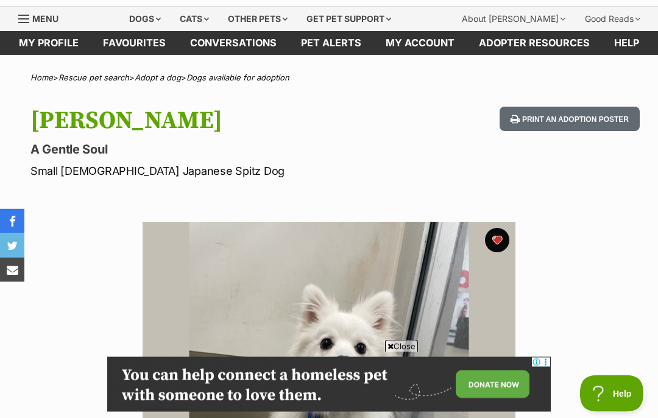
scroll to position [23, 0]
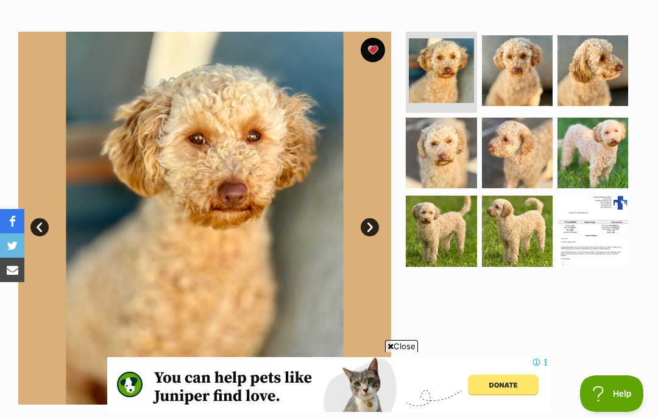
click at [599, 223] on img at bounding box center [593, 231] width 71 height 71
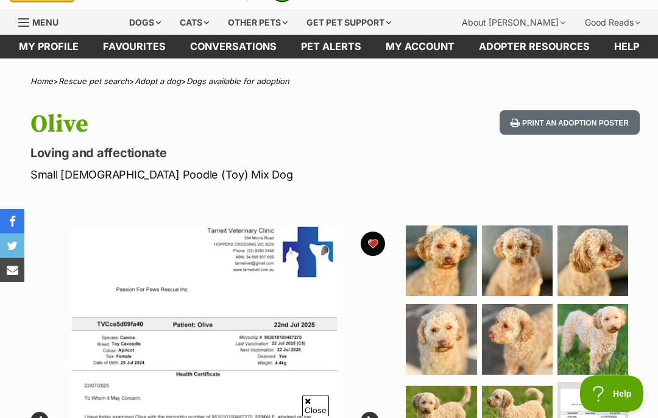
scroll to position [22, 0]
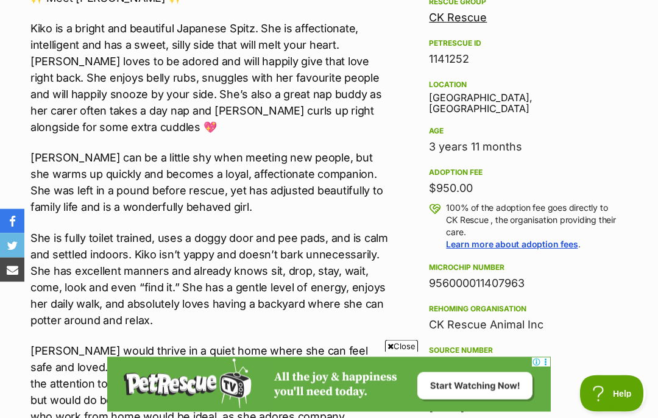
scroll to position [718, 0]
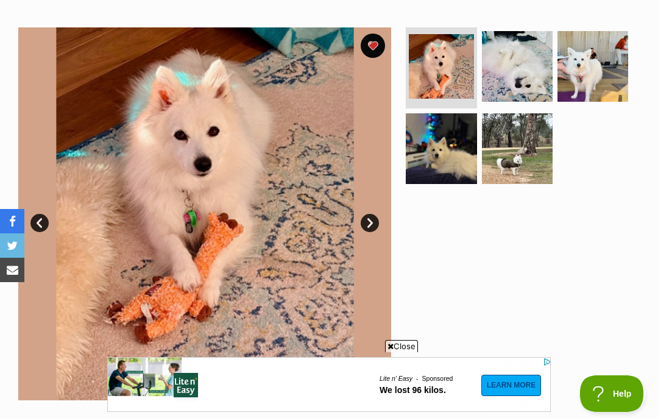
scroll to position [226, 0]
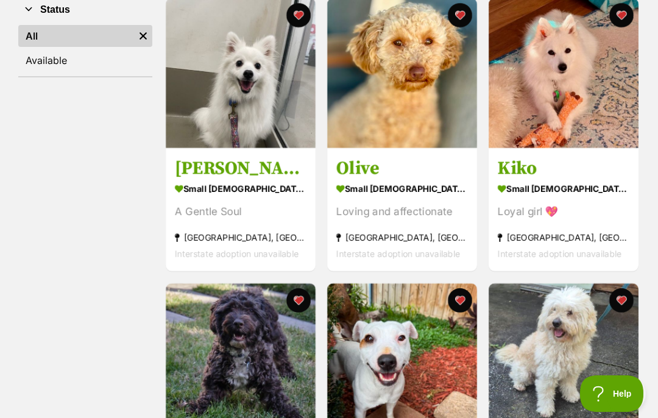
click at [455, 18] on button "favourite" at bounding box center [460, 15] width 24 height 24
click at [296, 18] on button "favourite" at bounding box center [298, 15] width 24 height 24
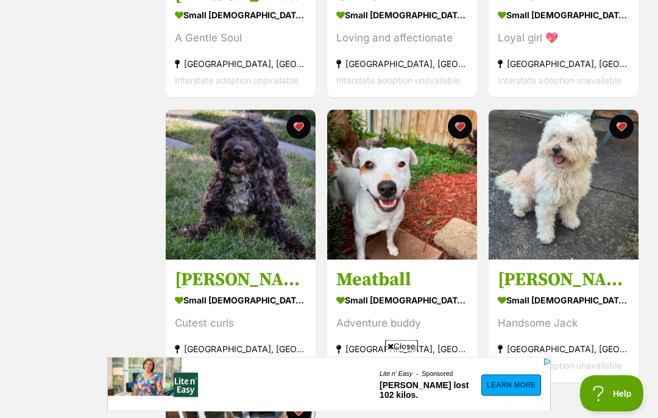
scroll to position [425, 0]
click at [234, 280] on h3 "[PERSON_NAME]" at bounding box center [241, 279] width 132 height 23
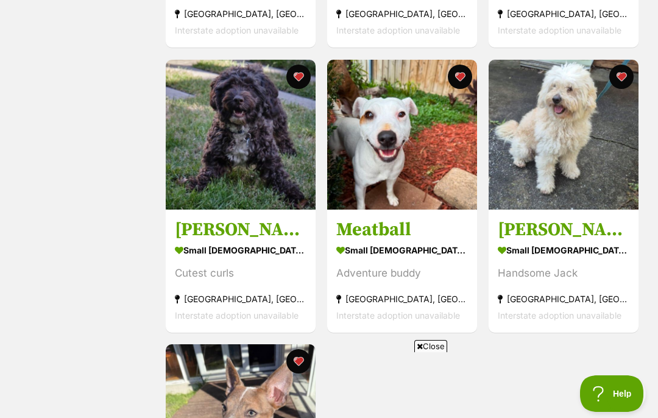
click at [379, 236] on h3 "Meatball" at bounding box center [402, 229] width 132 height 23
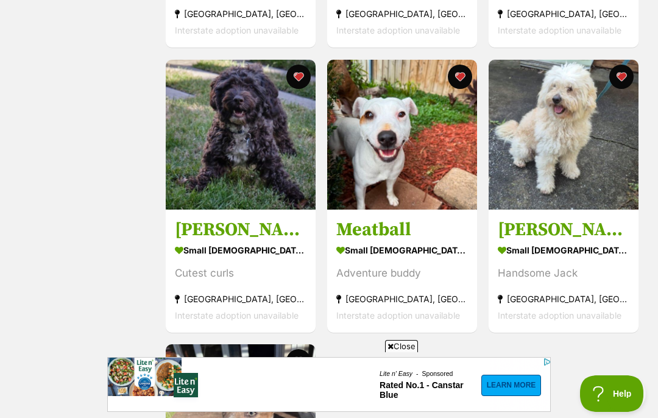
scroll to position [0, 0]
click at [545, 237] on h3 "Jack Uffelman" at bounding box center [564, 229] width 132 height 23
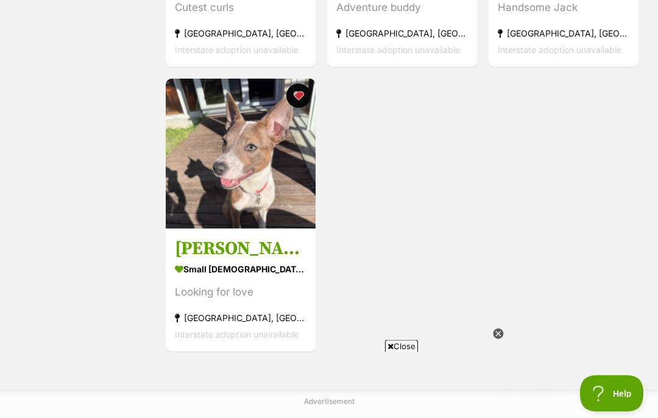
scroll to position [741, 0]
click at [210, 258] on h3 "Bonnie" at bounding box center [241, 248] width 132 height 23
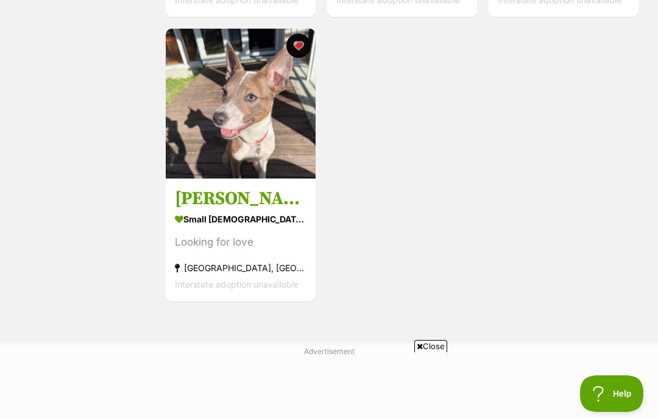
click at [206, 204] on h3 "Bonnie" at bounding box center [241, 198] width 132 height 23
click at [296, 49] on button "favourite" at bounding box center [298, 46] width 24 height 24
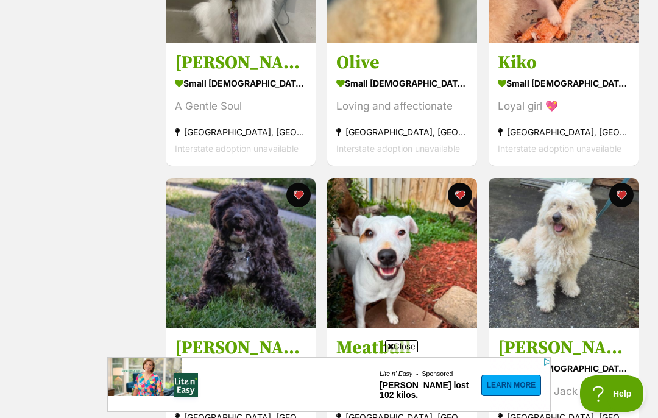
scroll to position [0, 0]
click at [240, 339] on h3 "[PERSON_NAME]" at bounding box center [241, 347] width 132 height 23
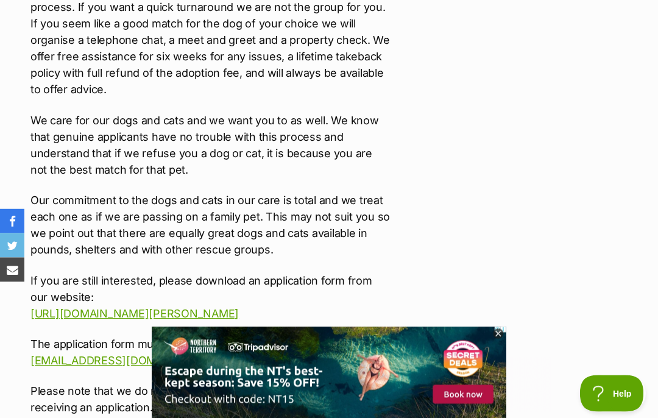
scroll to position [2016, 0]
click at [129, 307] on link "http://www.victoriandogrescue.org.au/about-vicdrg/adoption-and-foster-applicati…" at bounding box center [134, 313] width 208 height 13
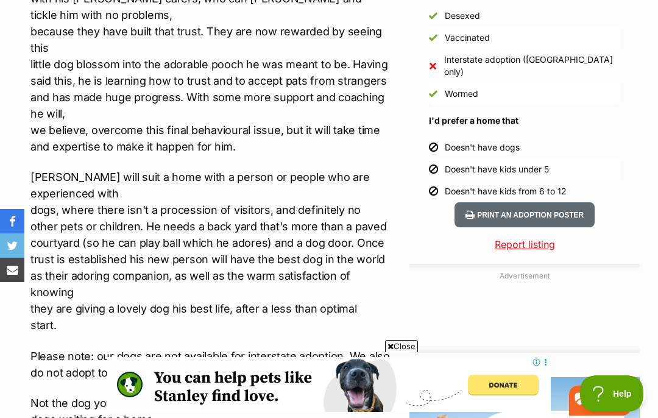
scroll to position [1117, 0]
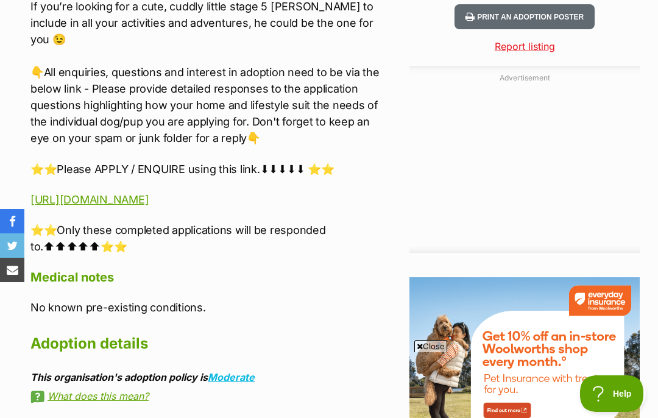
scroll to position [1276, 0]
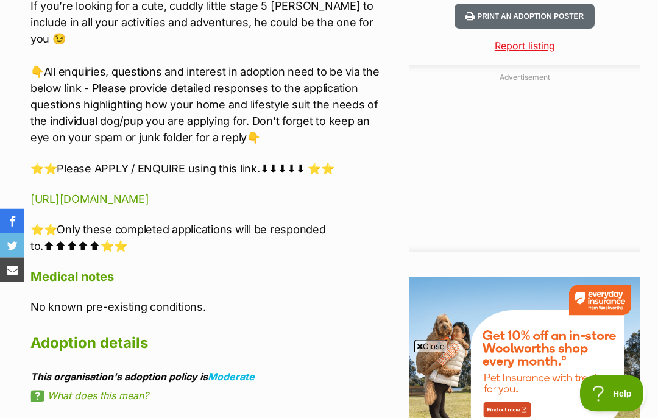
click at [149, 193] on link "[URL][DOMAIN_NAME]" at bounding box center [89, 199] width 118 height 13
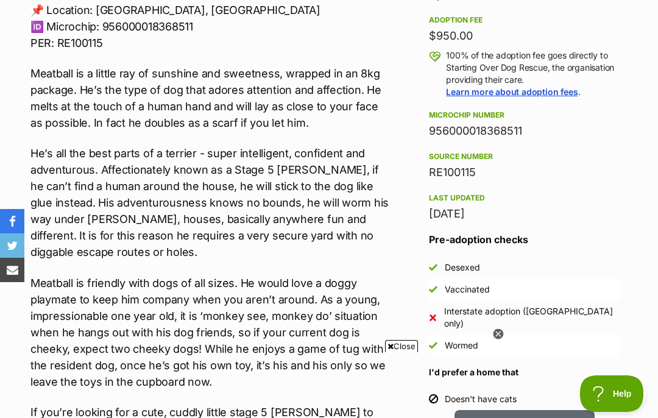
scroll to position [846, 0]
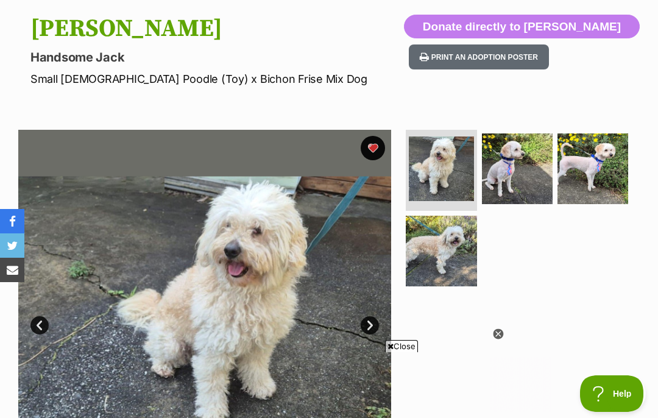
scroll to position [126, 0]
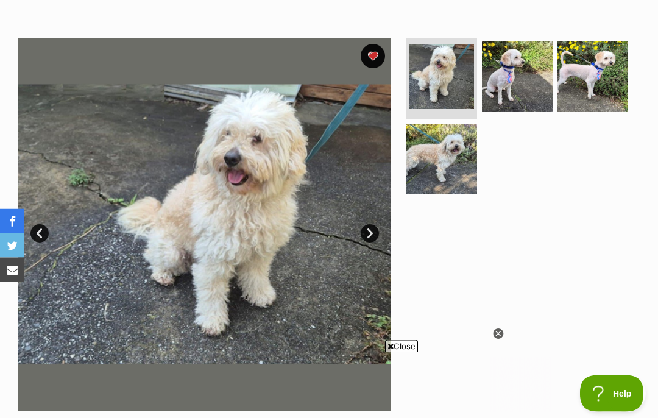
click at [502, 376] on div at bounding box center [521, 224] width 236 height 373
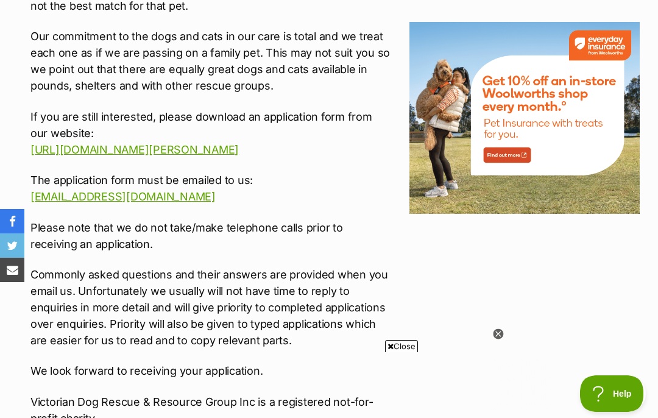
scroll to position [1569, 0]
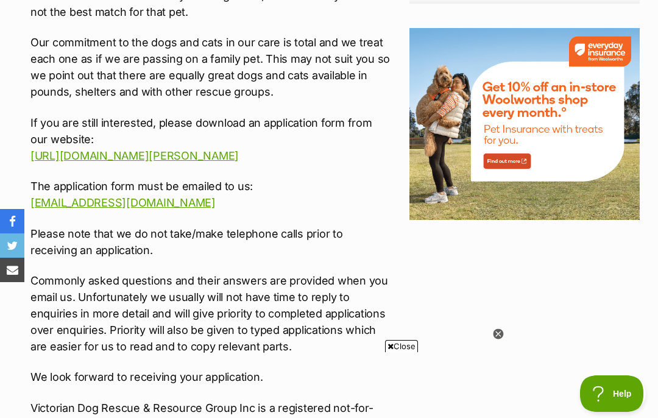
click at [172, 149] on link "http://www.victoriandogrescue.org.au/about-vicdrg/adoption-and-foster-applicati…" at bounding box center [134, 155] width 208 height 13
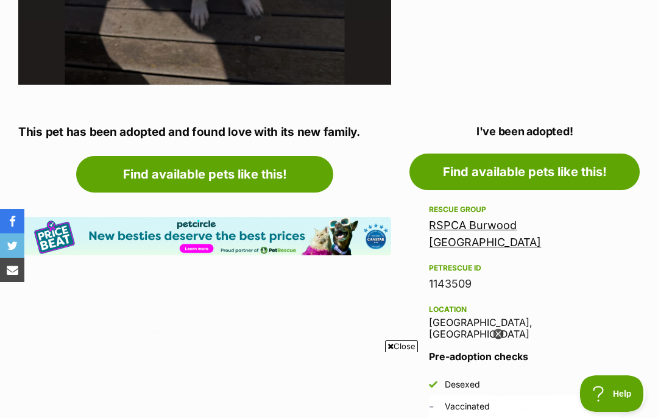
click at [510, 225] on link "RSPCA Burwood East Victoria" at bounding box center [485, 234] width 112 height 30
